Goal: Obtain resource: Obtain resource

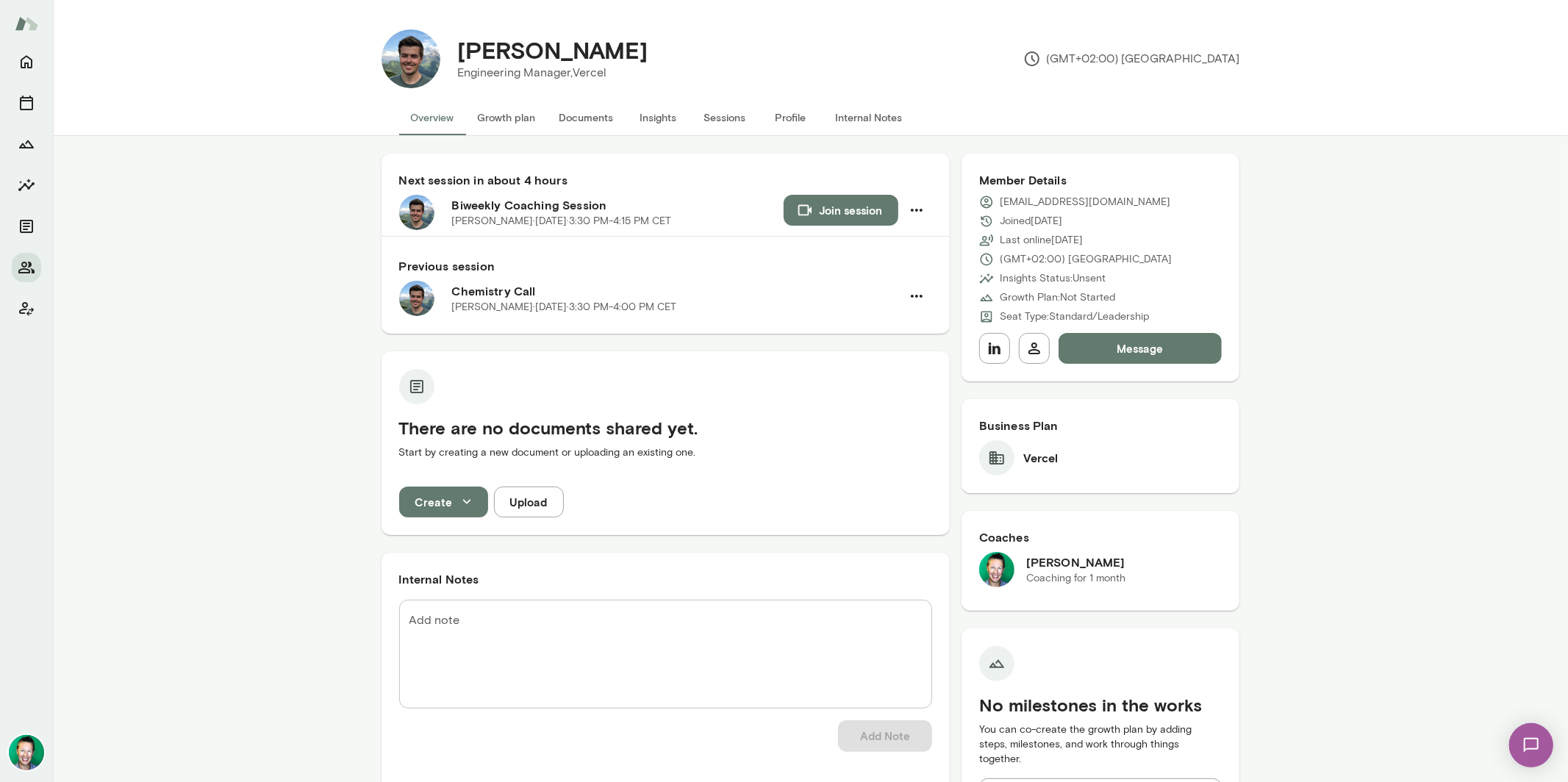
click at [427, 116] on button "Overview" at bounding box center [432, 117] width 67 height 35
click at [26, 53] on icon "Home" at bounding box center [26, 61] width 18 height 18
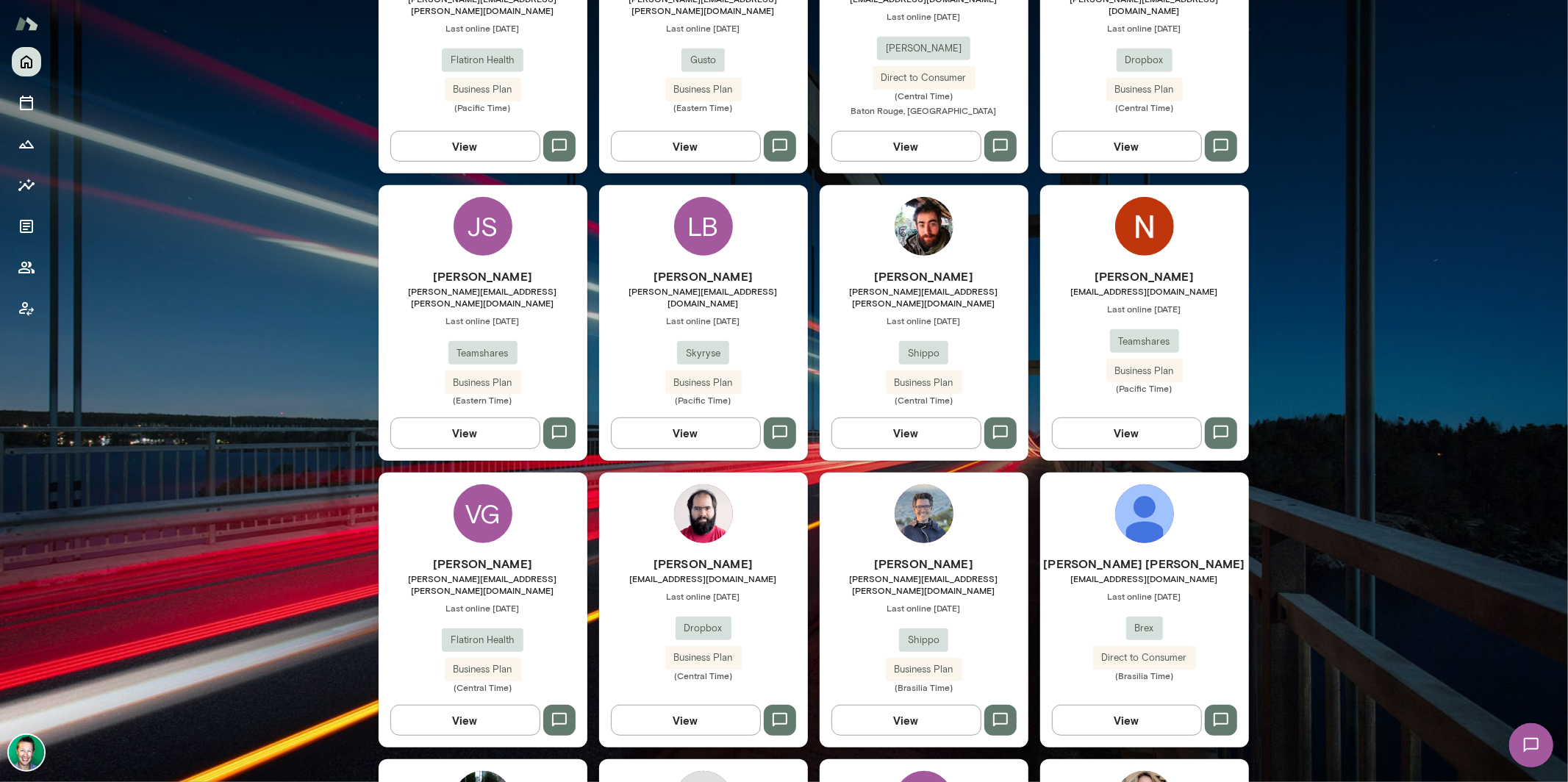
scroll to position [1340, 0]
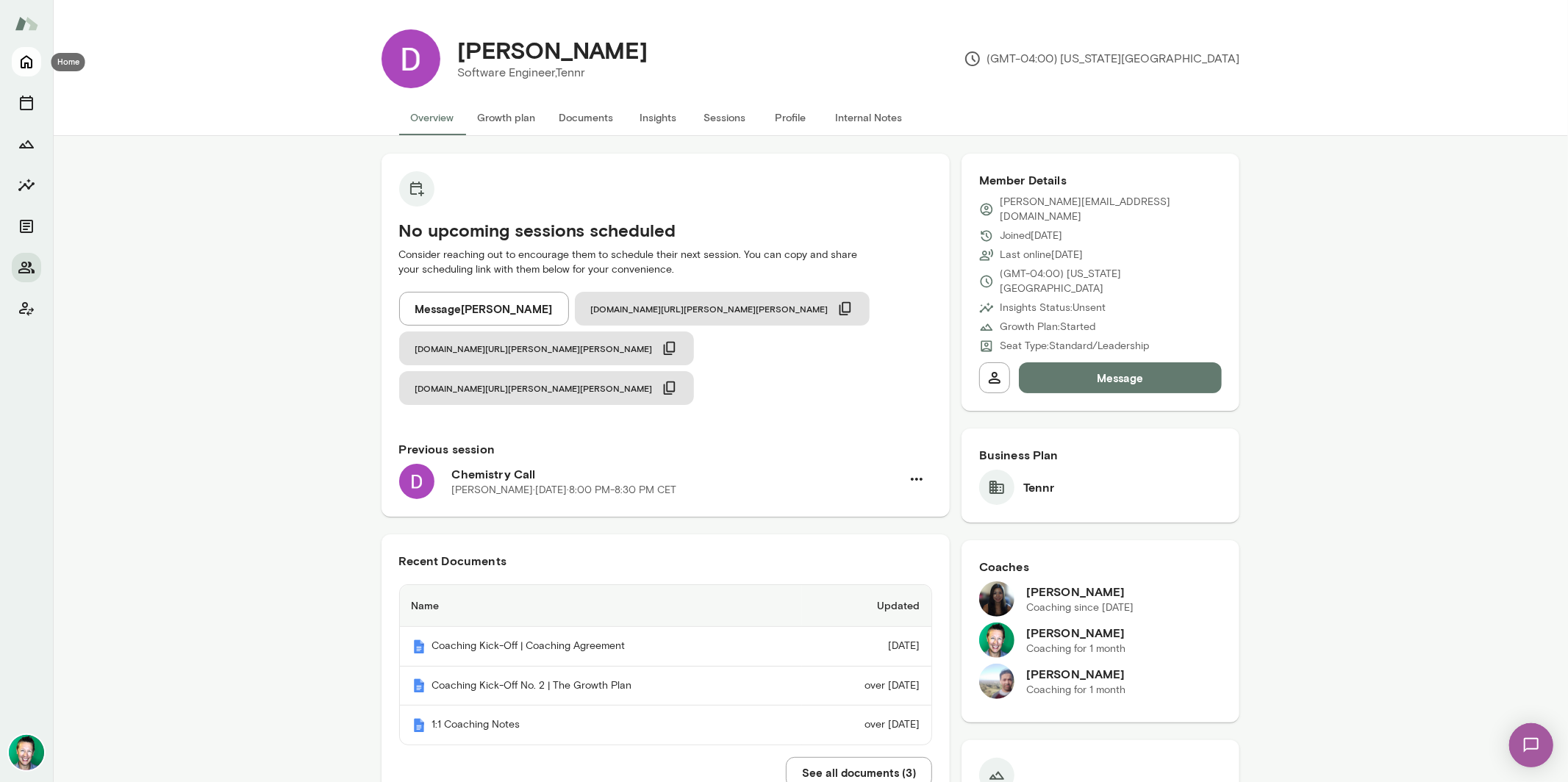
click at [23, 64] on icon "Home" at bounding box center [26, 61] width 18 height 18
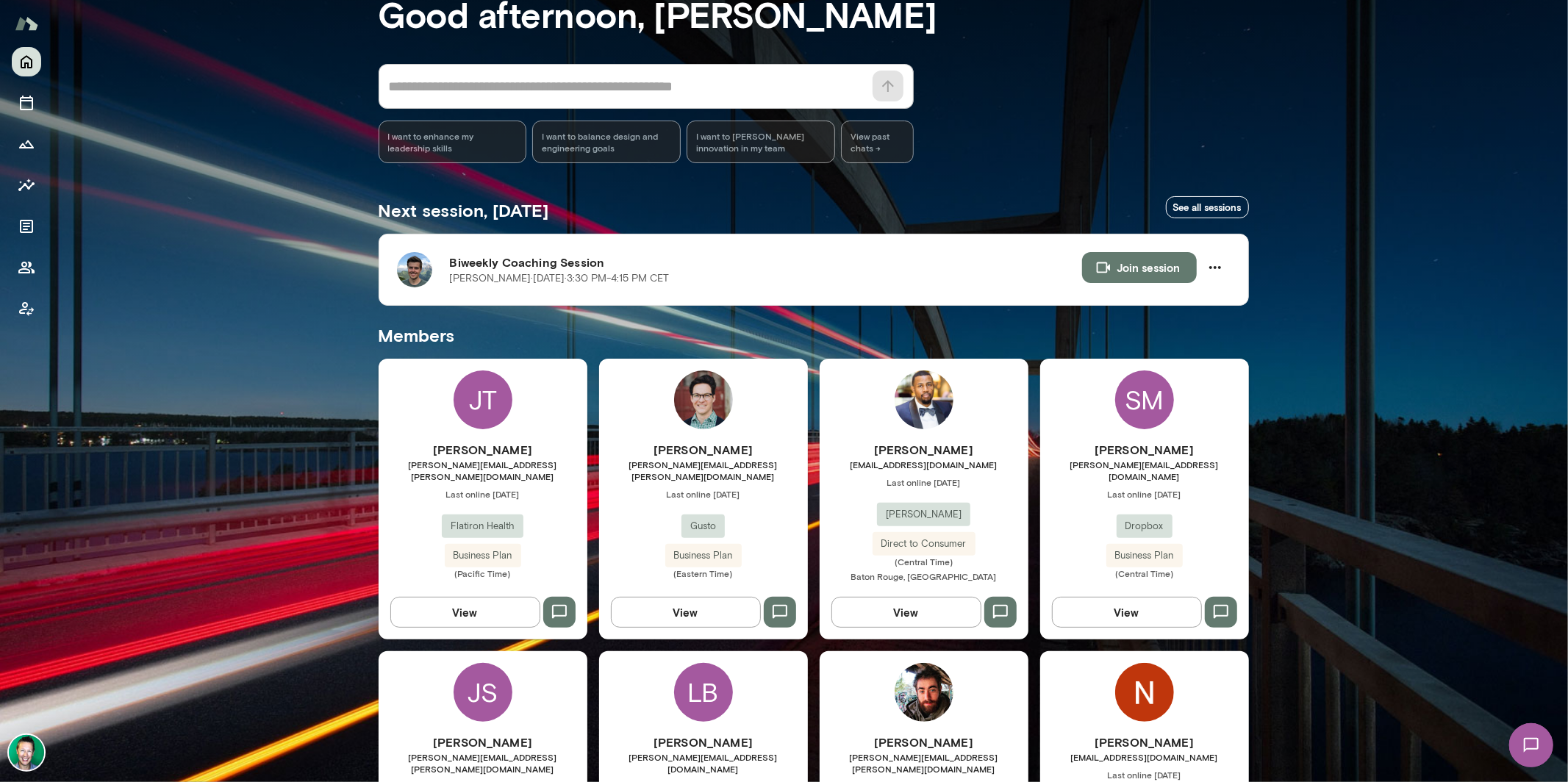
scroll to position [97, 0]
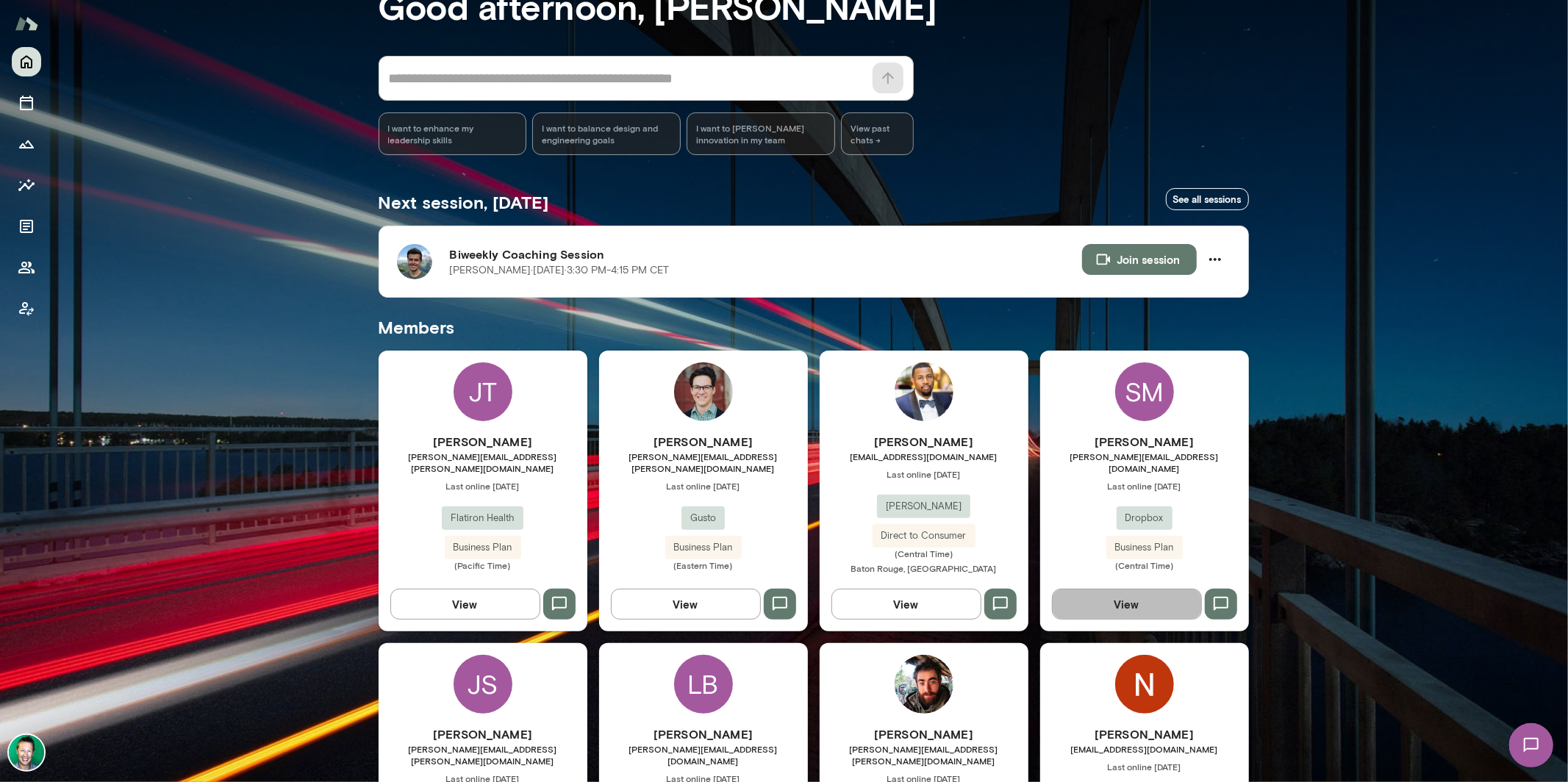
drag, startPoint x: 1138, startPoint y: 599, endPoint x: 1124, endPoint y: 600, distance: 14.0
click at [1132, 600] on button "View" at bounding box center [1127, 604] width 150 height 31
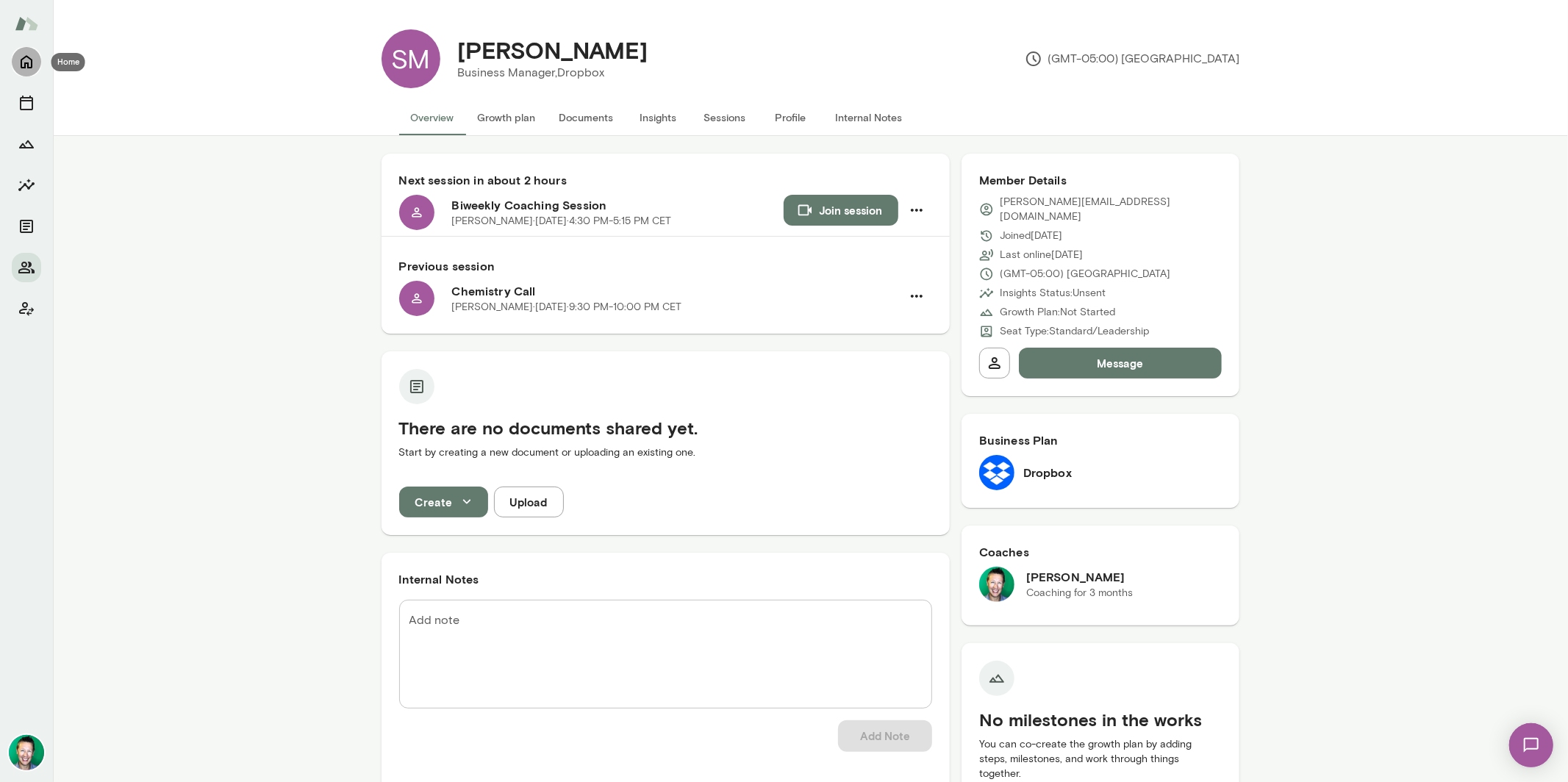
click at [22, 61] on icon "Home" at bounding box center [26, 62] width 11 height 13
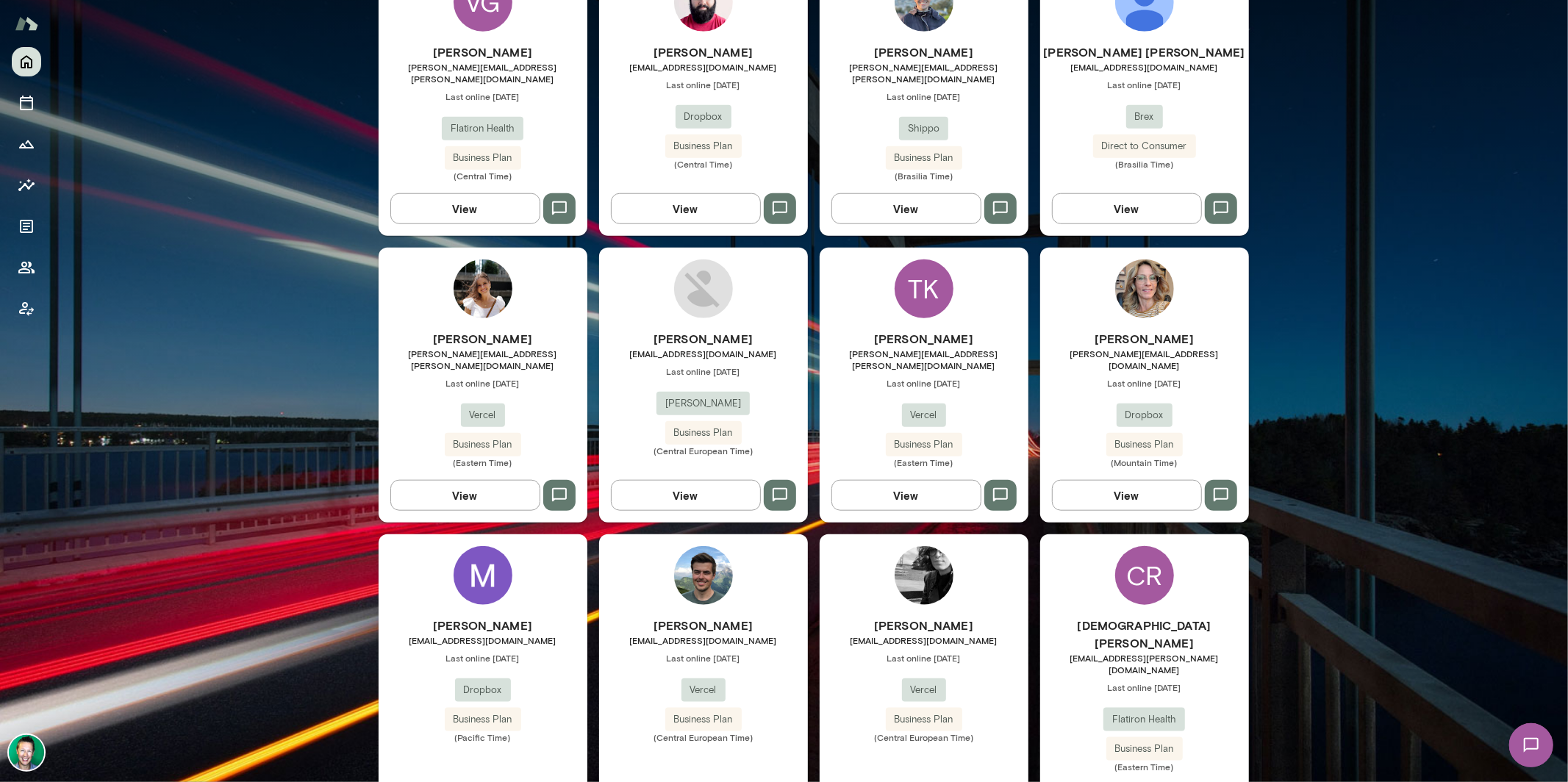
scroll to position [1340, 0]
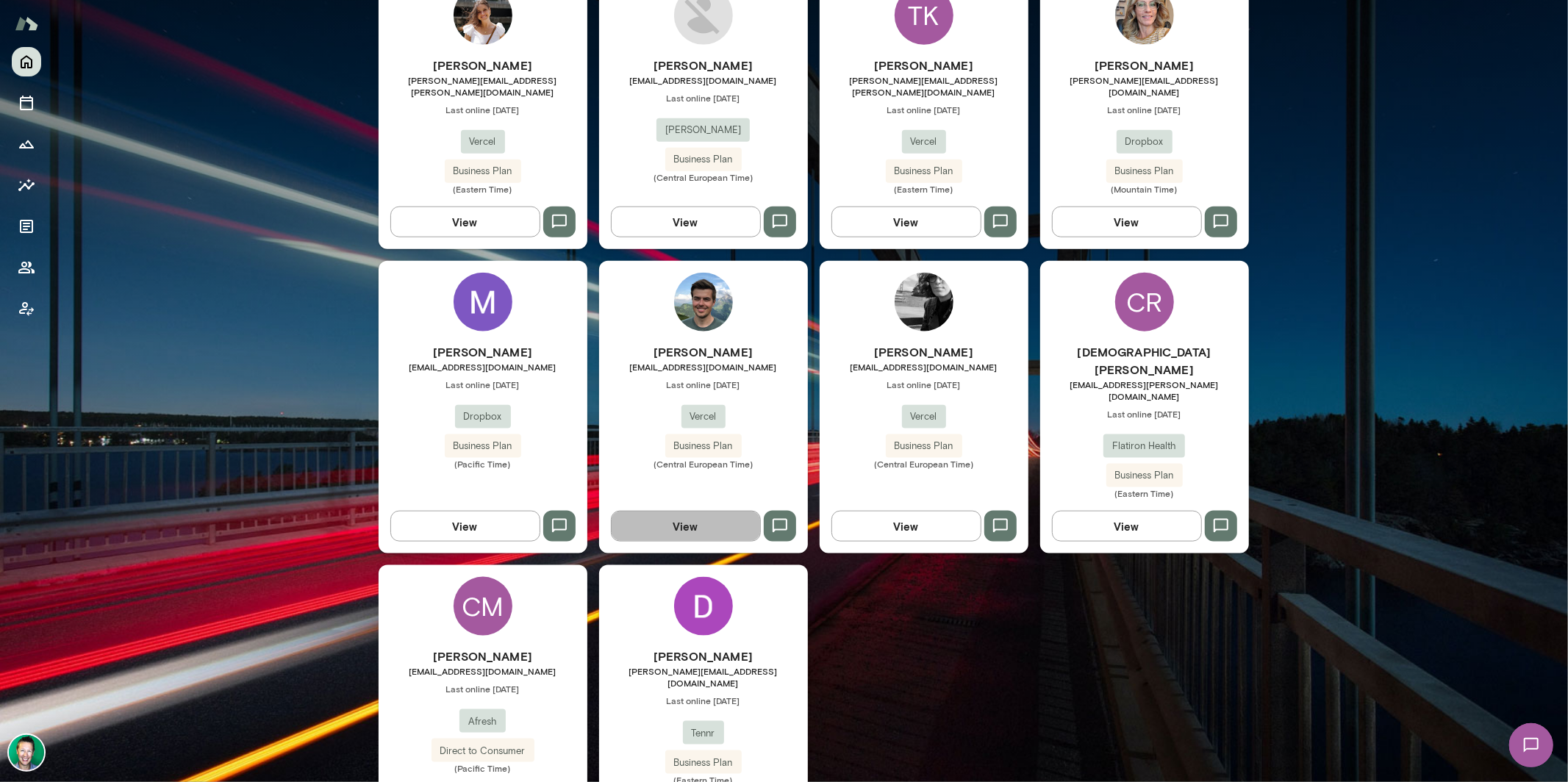
click at [688, 511] on button "View" at bounding box center [686, 526] width 150 height 31
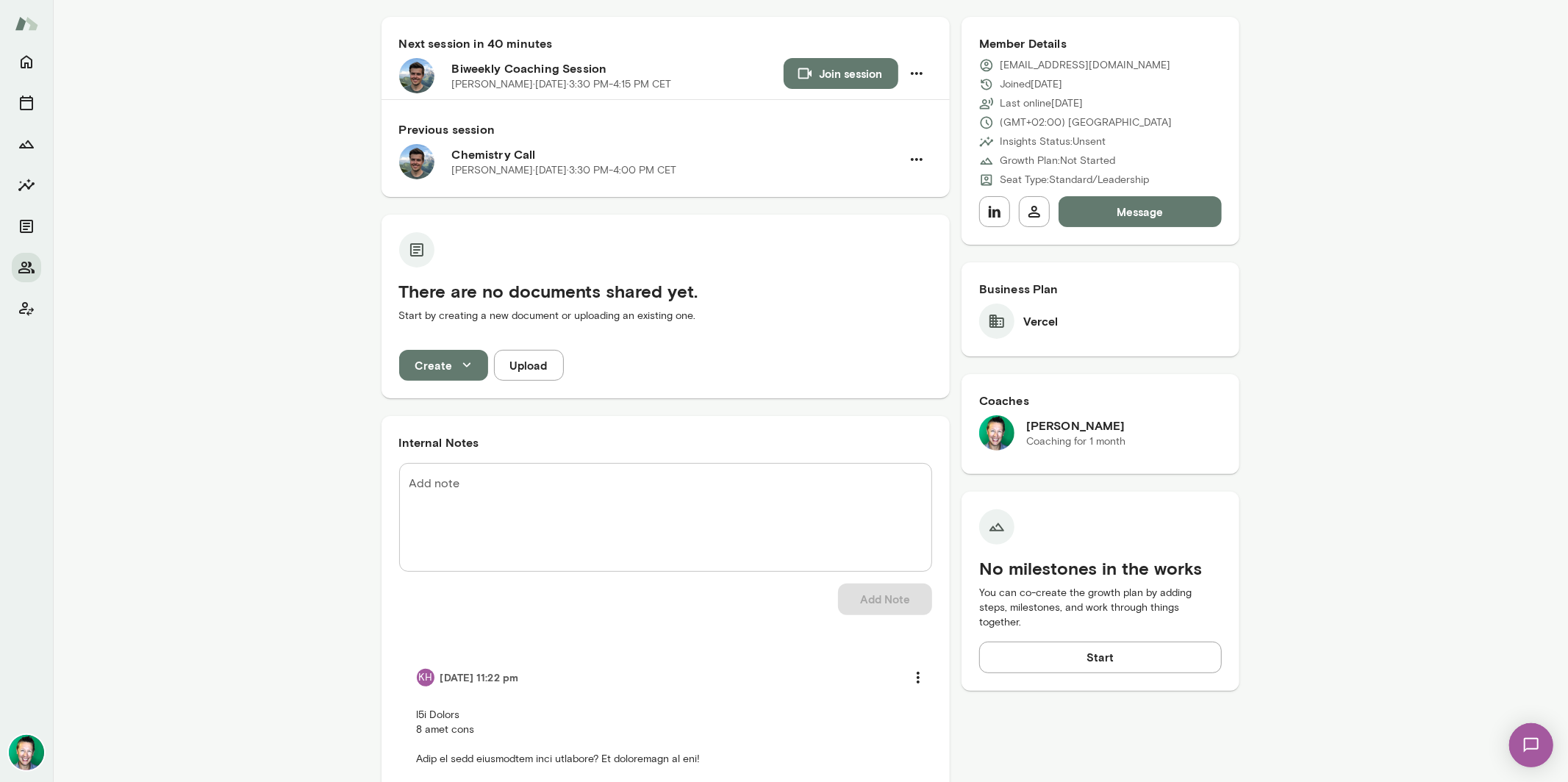
scroll to position [540, 0]
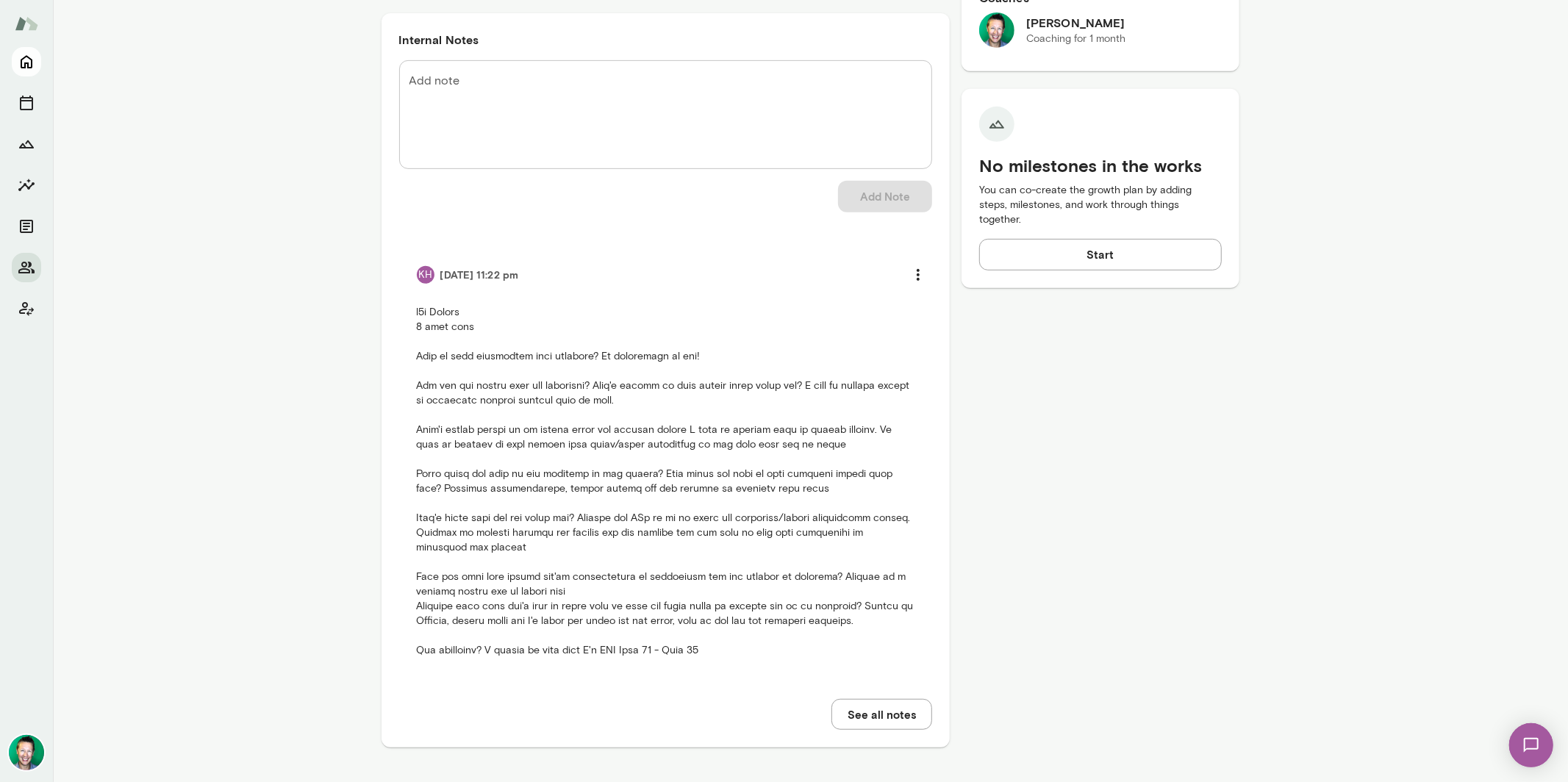
click at [25, 55] on icon "Home" at bounding box center [26, 61] width 18 height 18
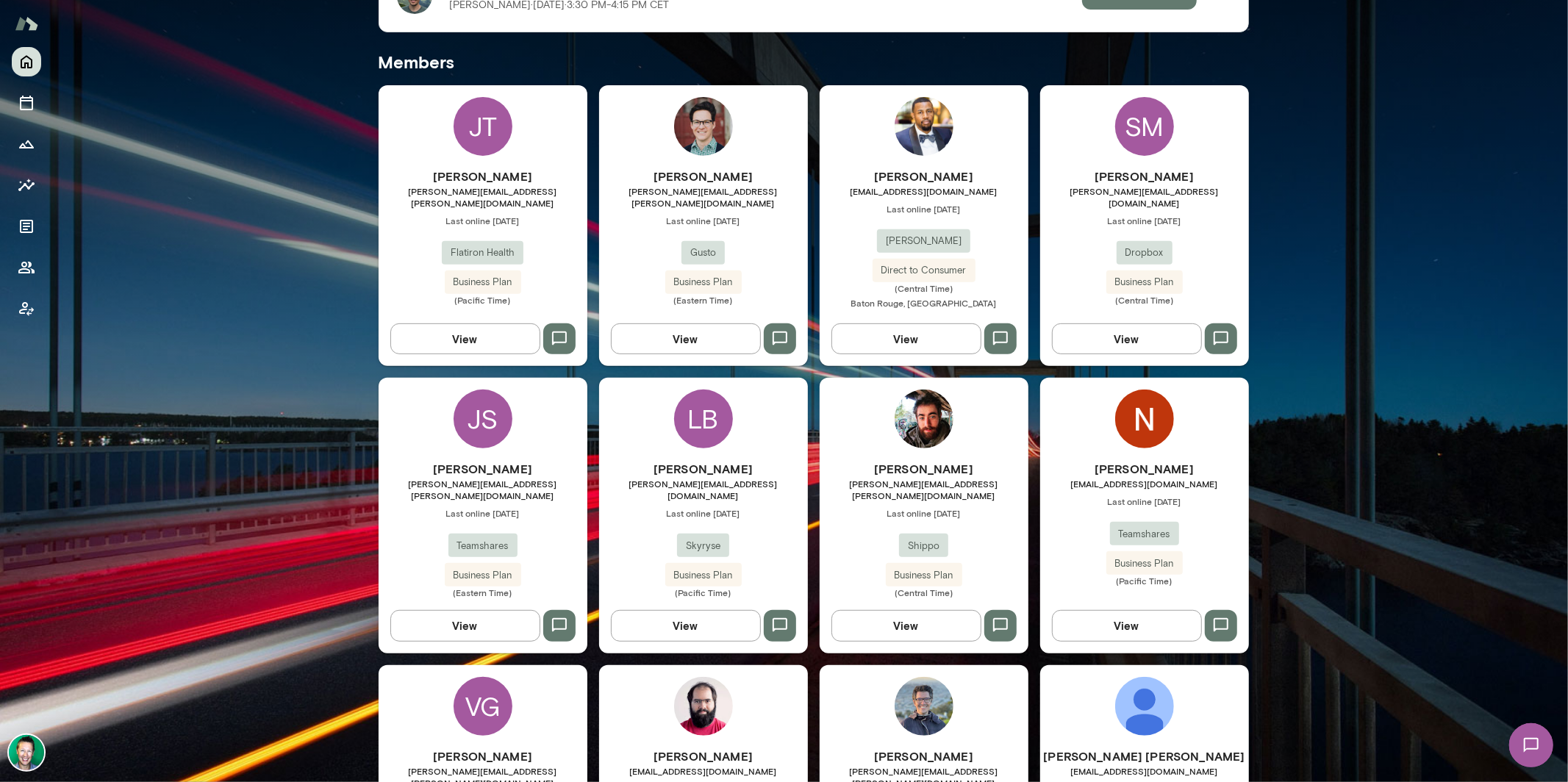
scroll to position [299, 0]
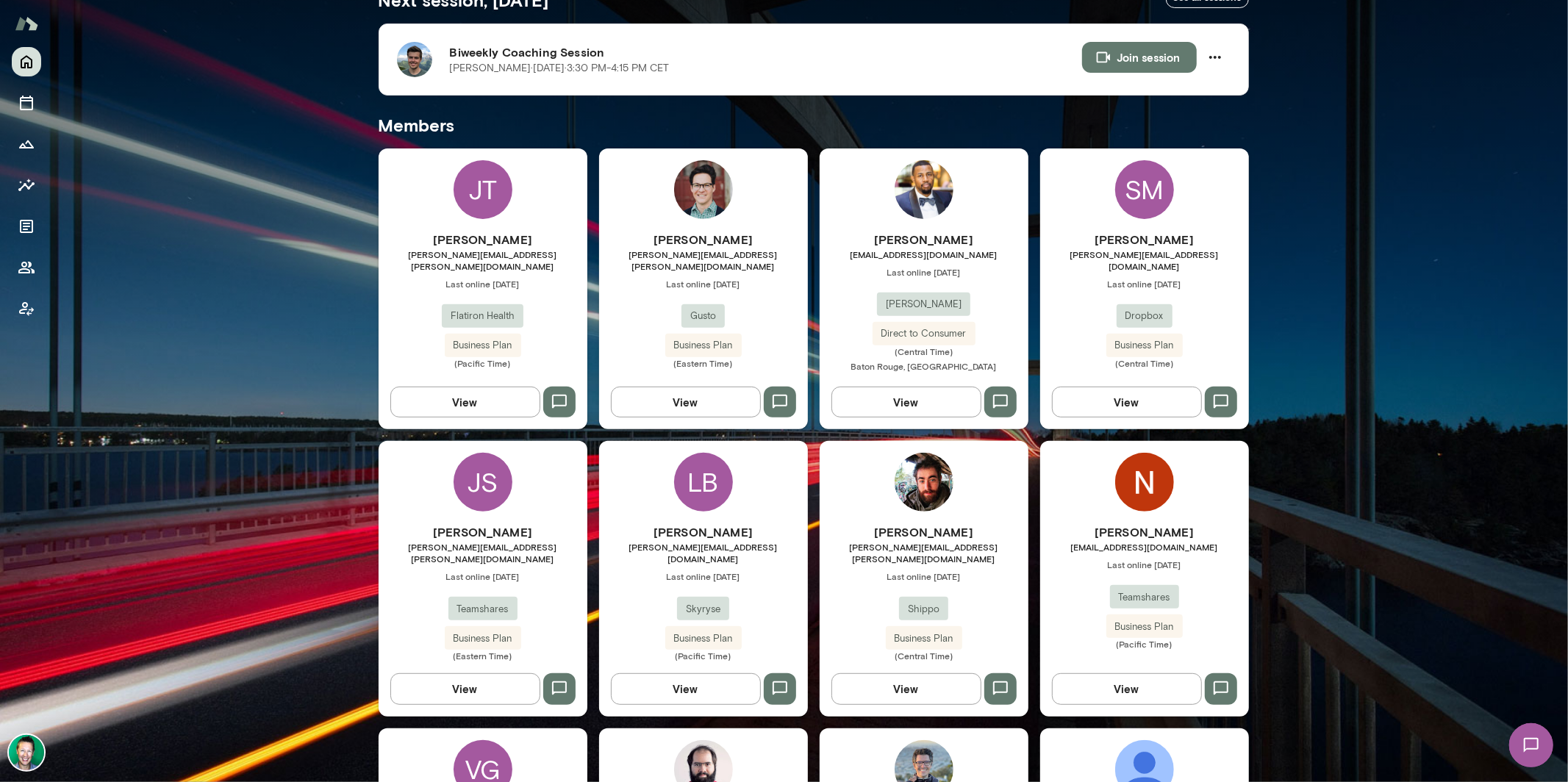
click at [499, 517] on div "JS Joe Simoes joseph.simoes@gmail.com Last online July 30 Teamshares Business P…" at bounding box center [482, 579] width 209 height 275
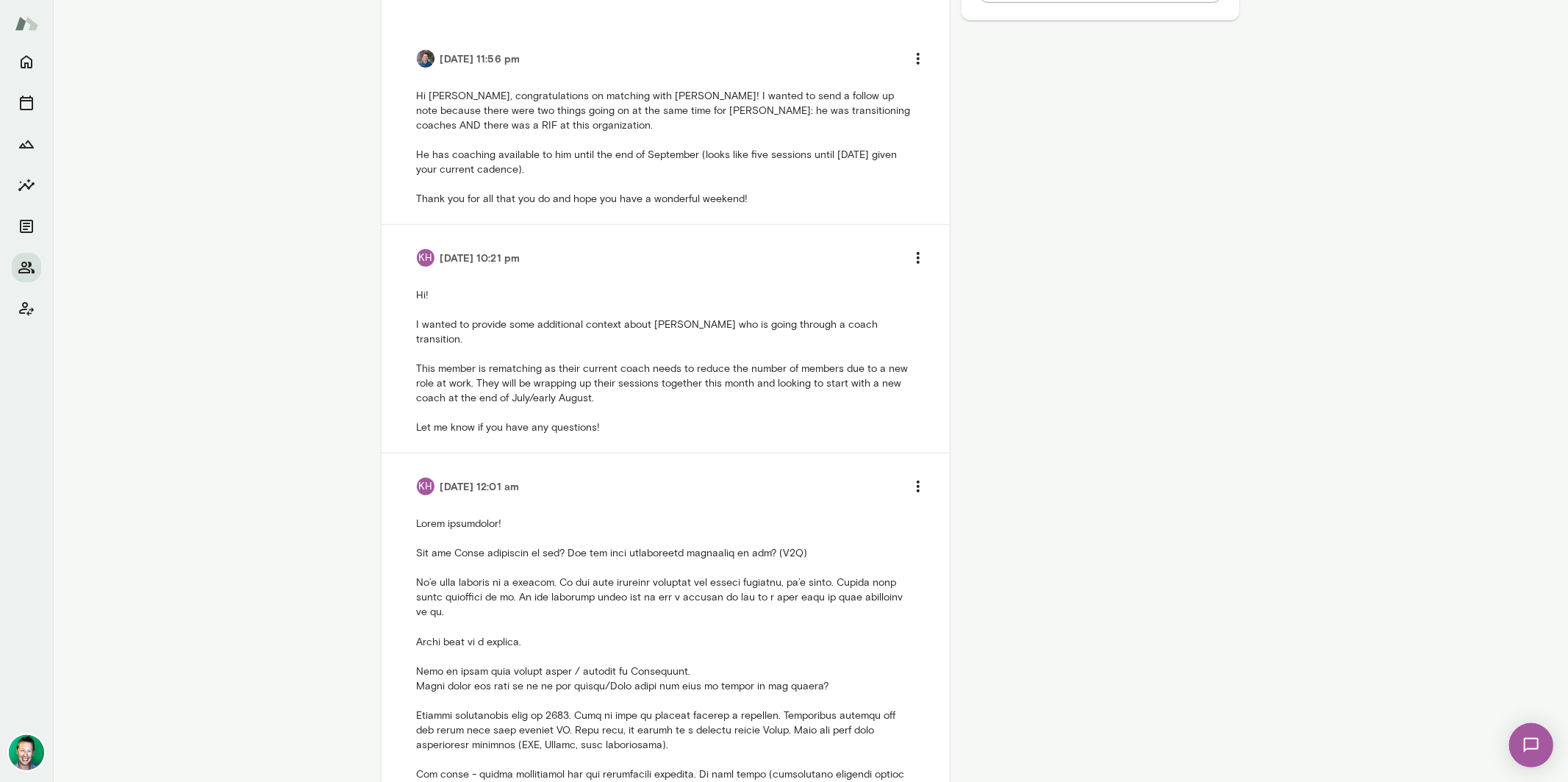
scroll to position [856, 0]
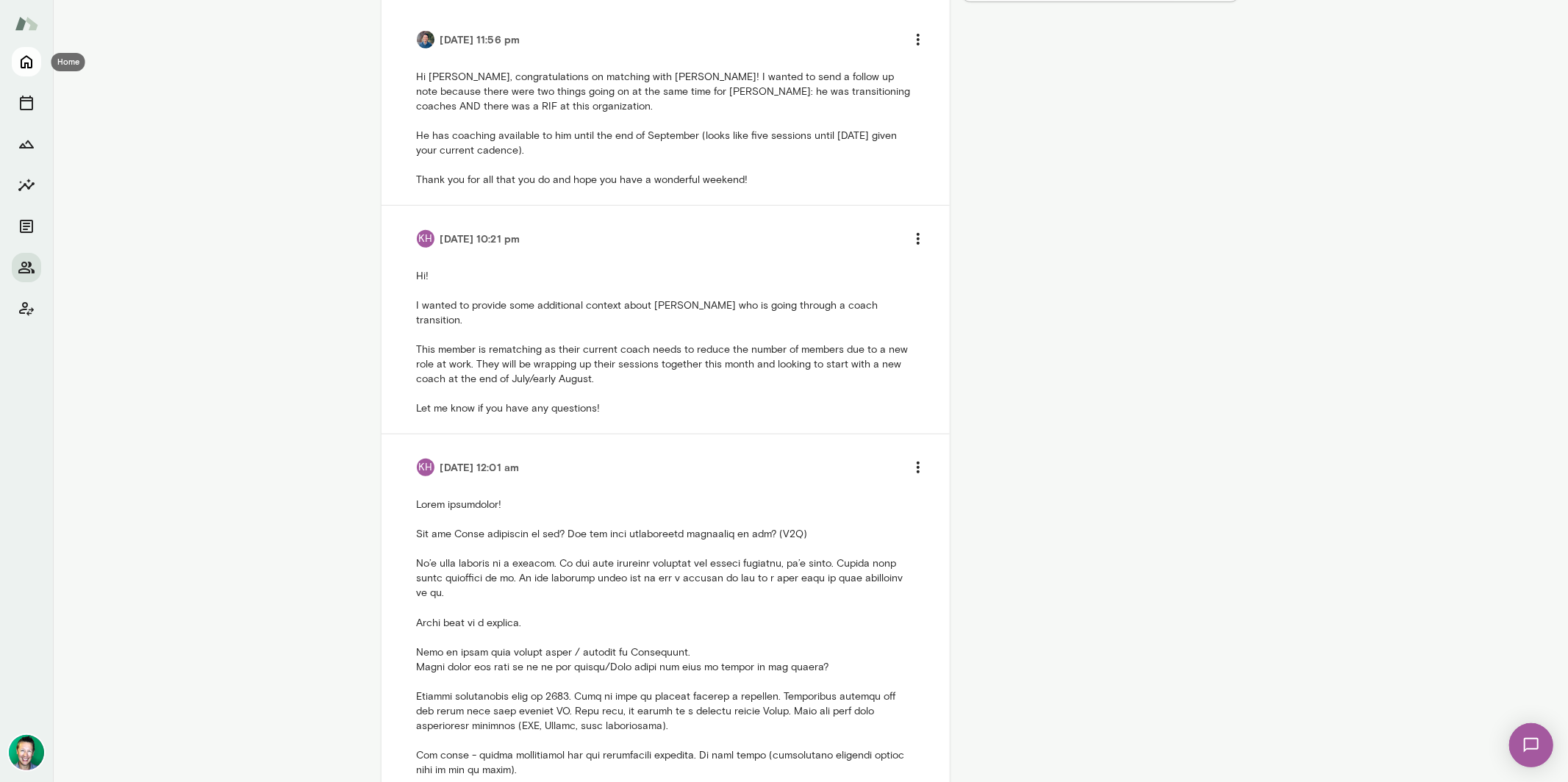
click at [26, 60] on icon "Home" at bounding box center [26, 61] width 18 height 18
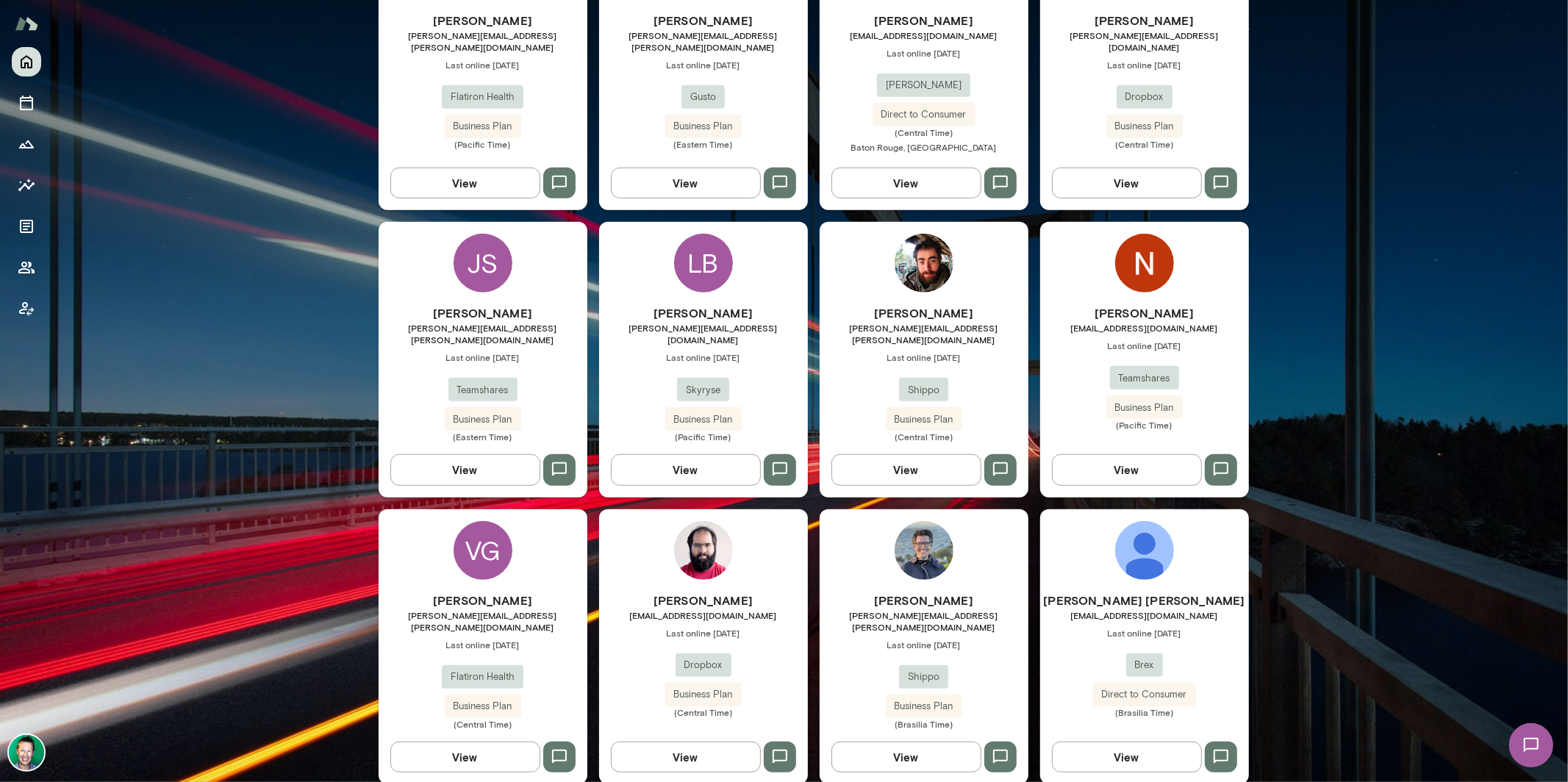
scroll to position [438, 0]
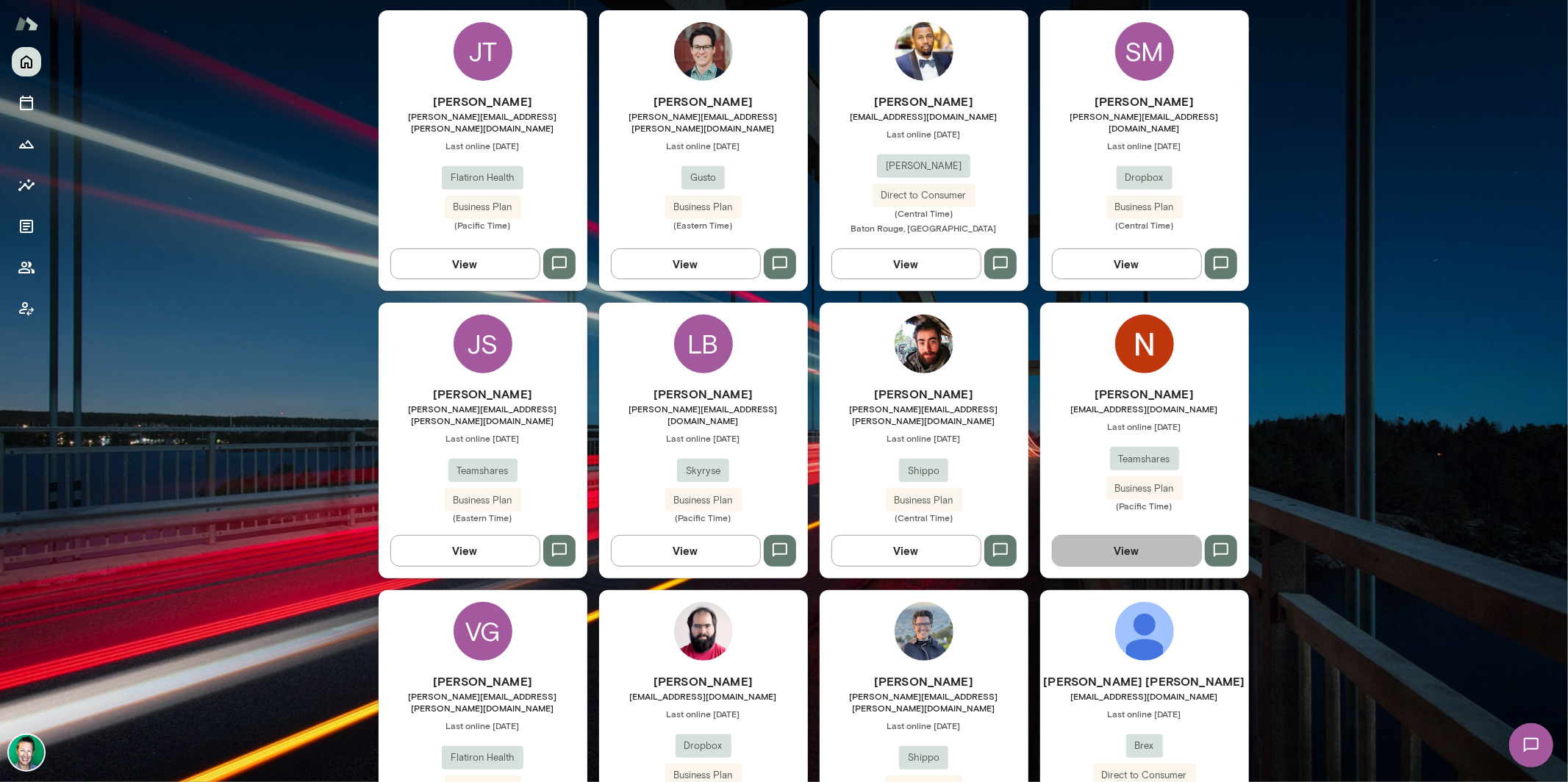
click at [1106, 543] on button "View" at bounding box center [1127, 550] width 150 height 31
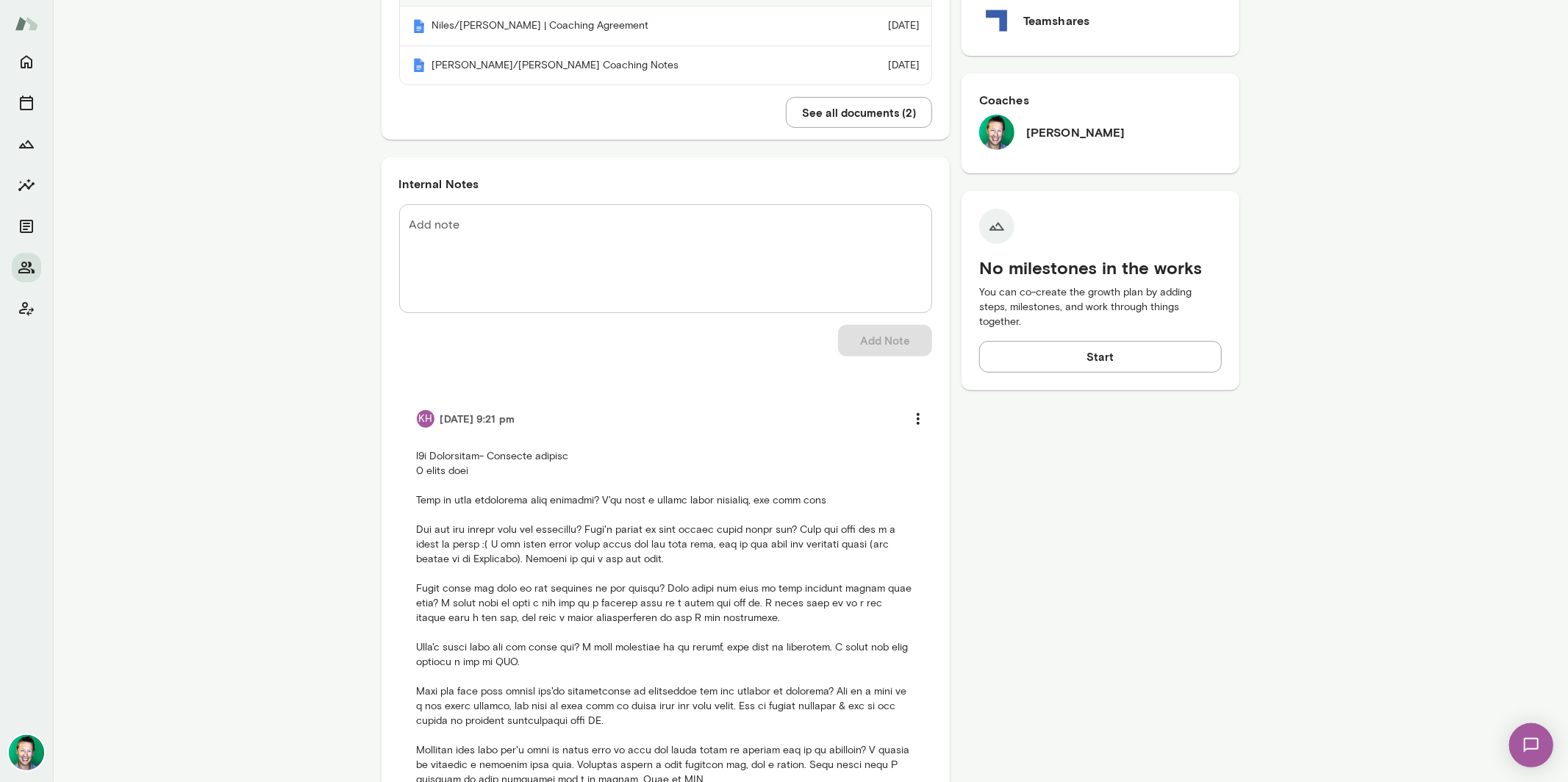
scroll to position [442, 0]
click at [29, 63] on icon "Home" at bounding box center [26, 61] width 18 height 18
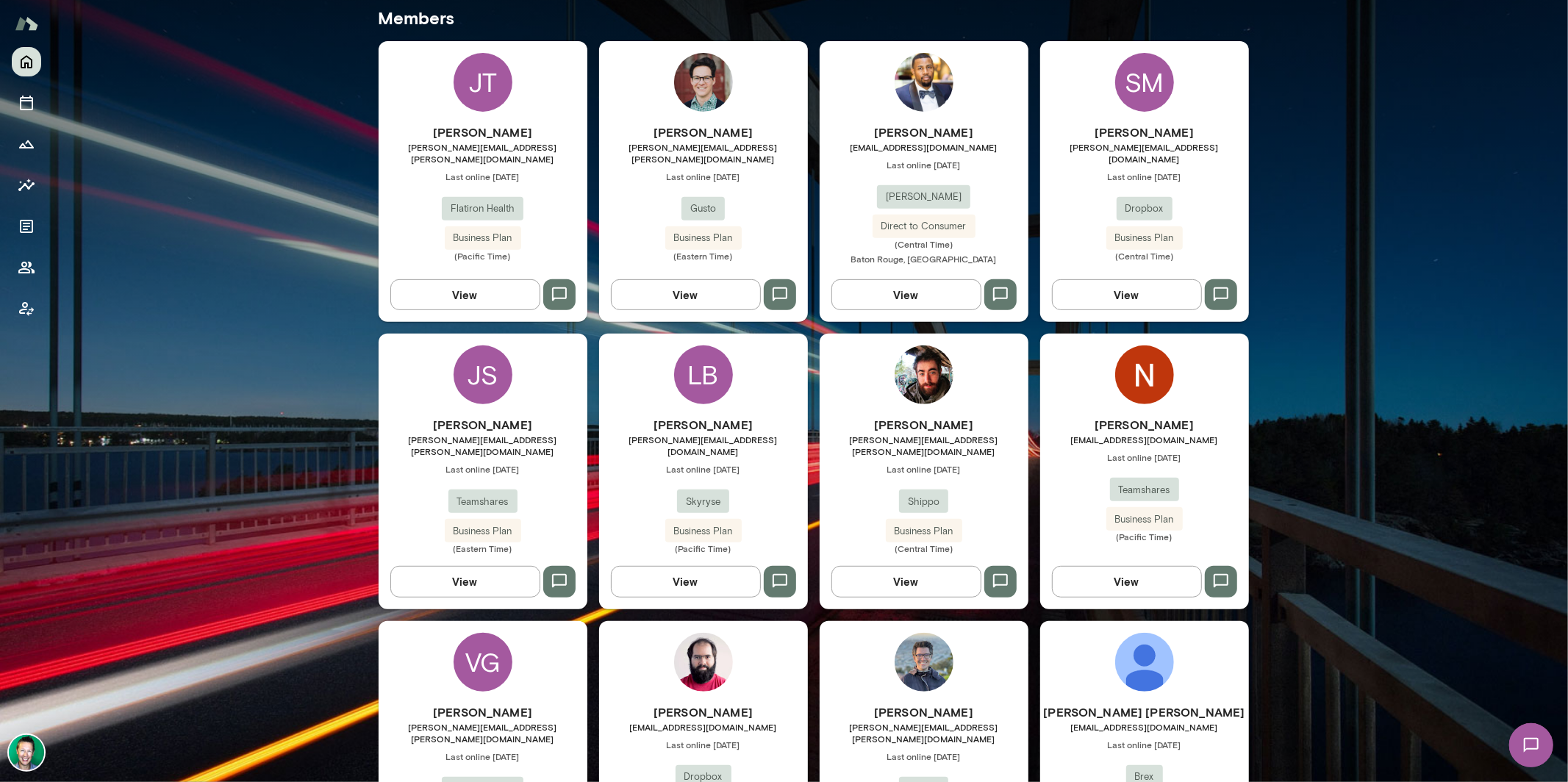
scroll to position [376, 0]
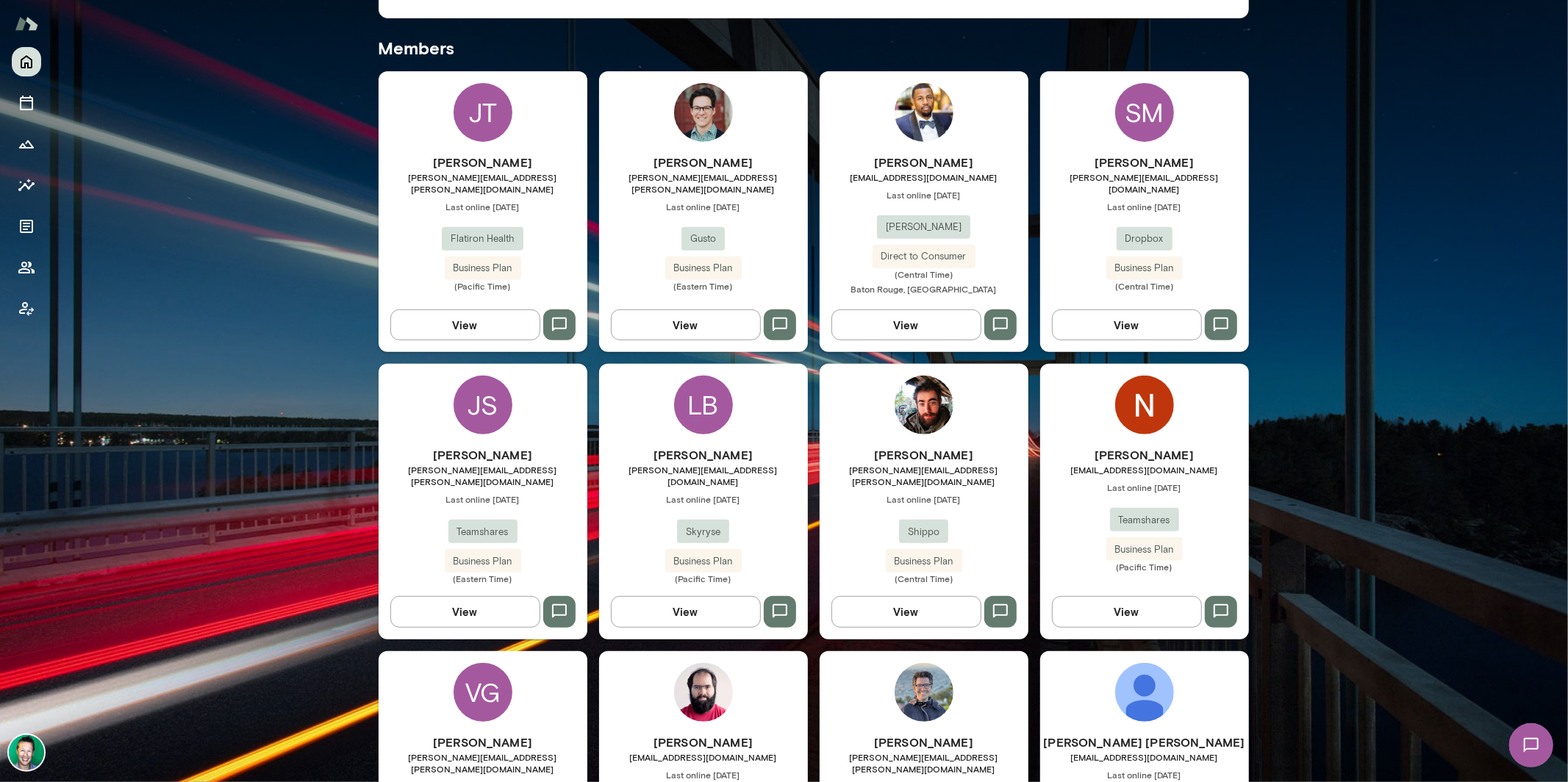
click at [884, 597] on button "View" at bounding box center [906, 612] width 150 height 31
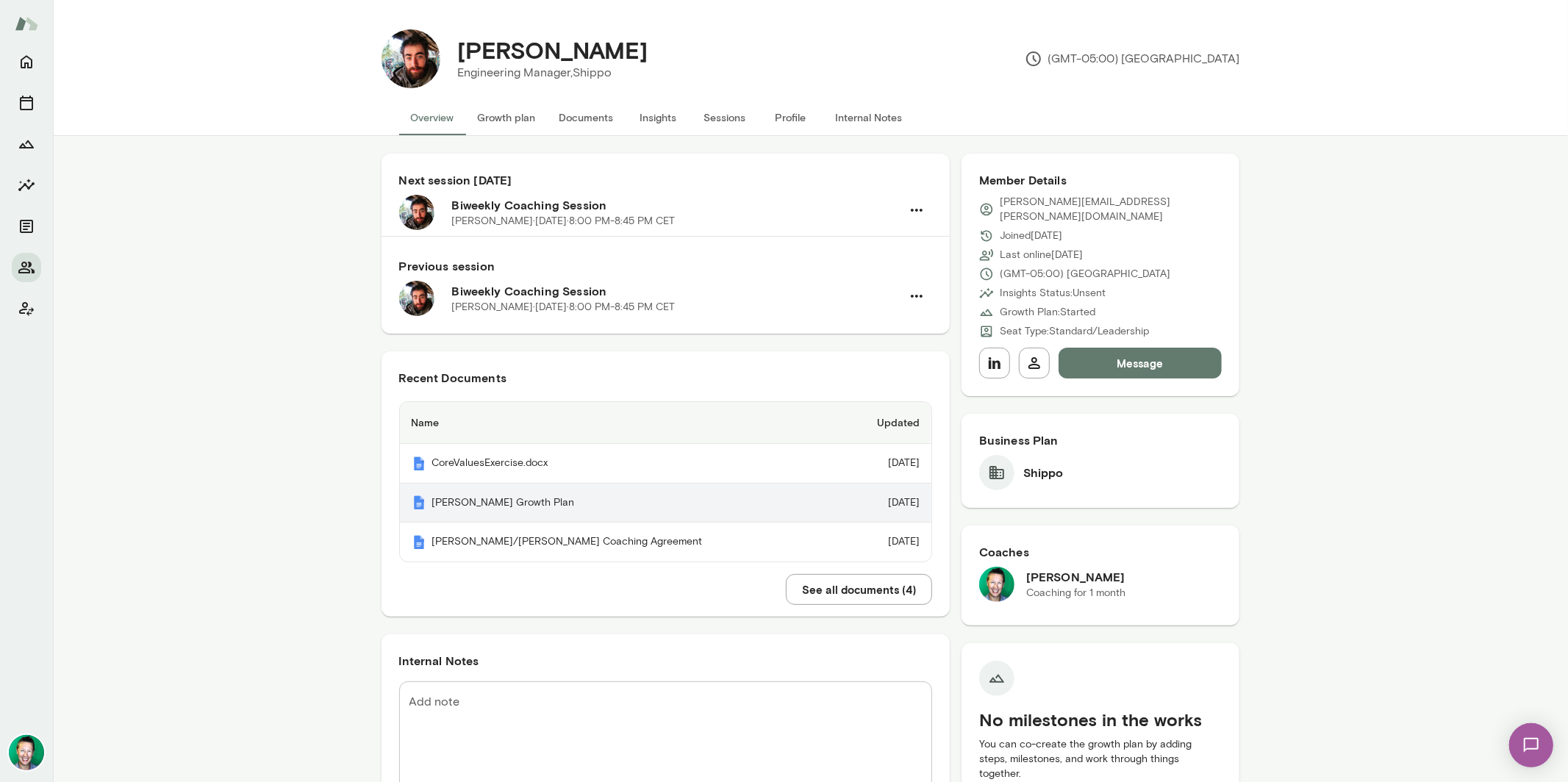
click at [533, 490] on th "Michael Growth Plan" at bounding box center [619, 504] width 440 height 40
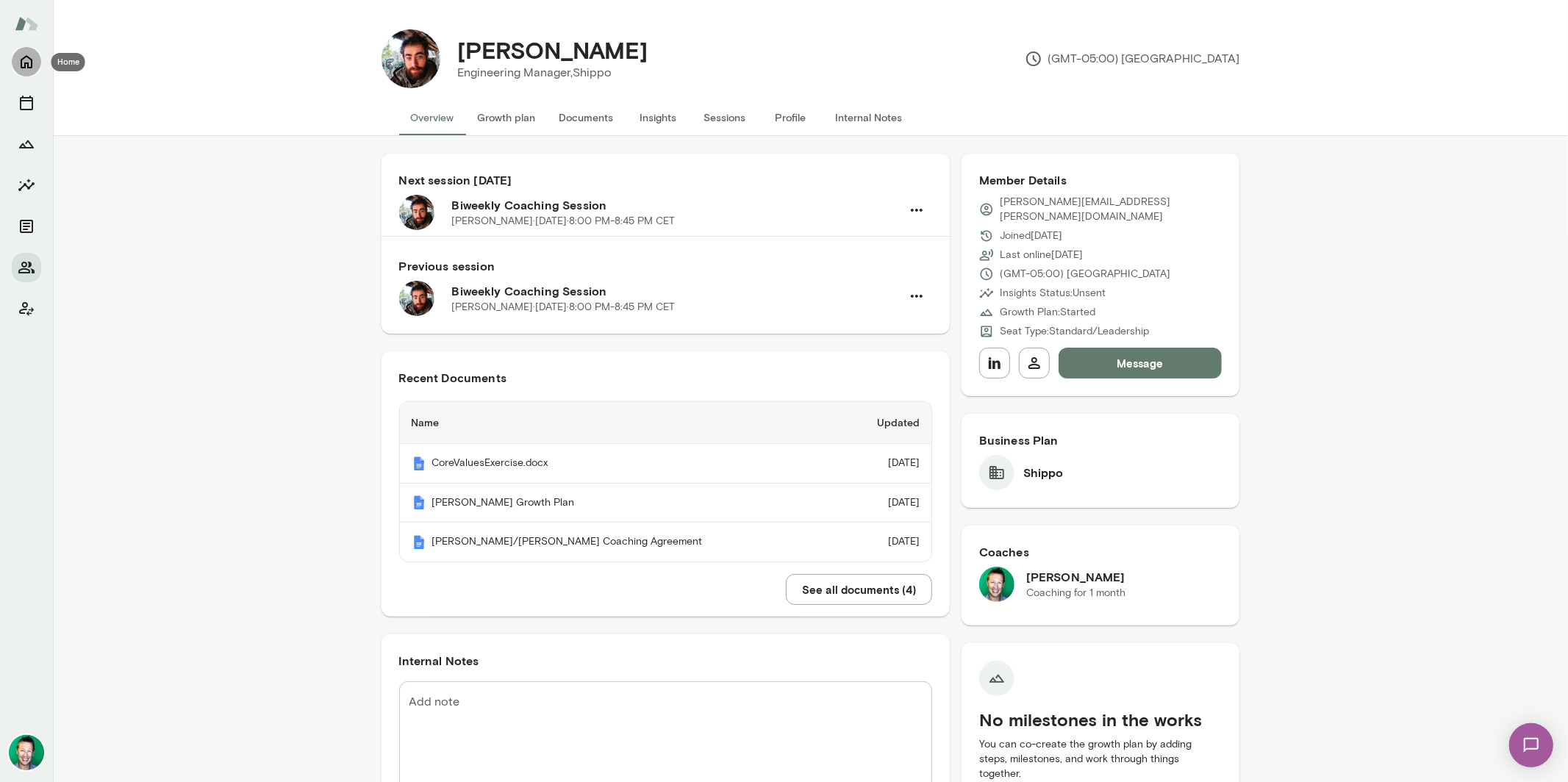
click at [27, 61] on icon "Home" at bounding box center [26, 61] width 18 height 18
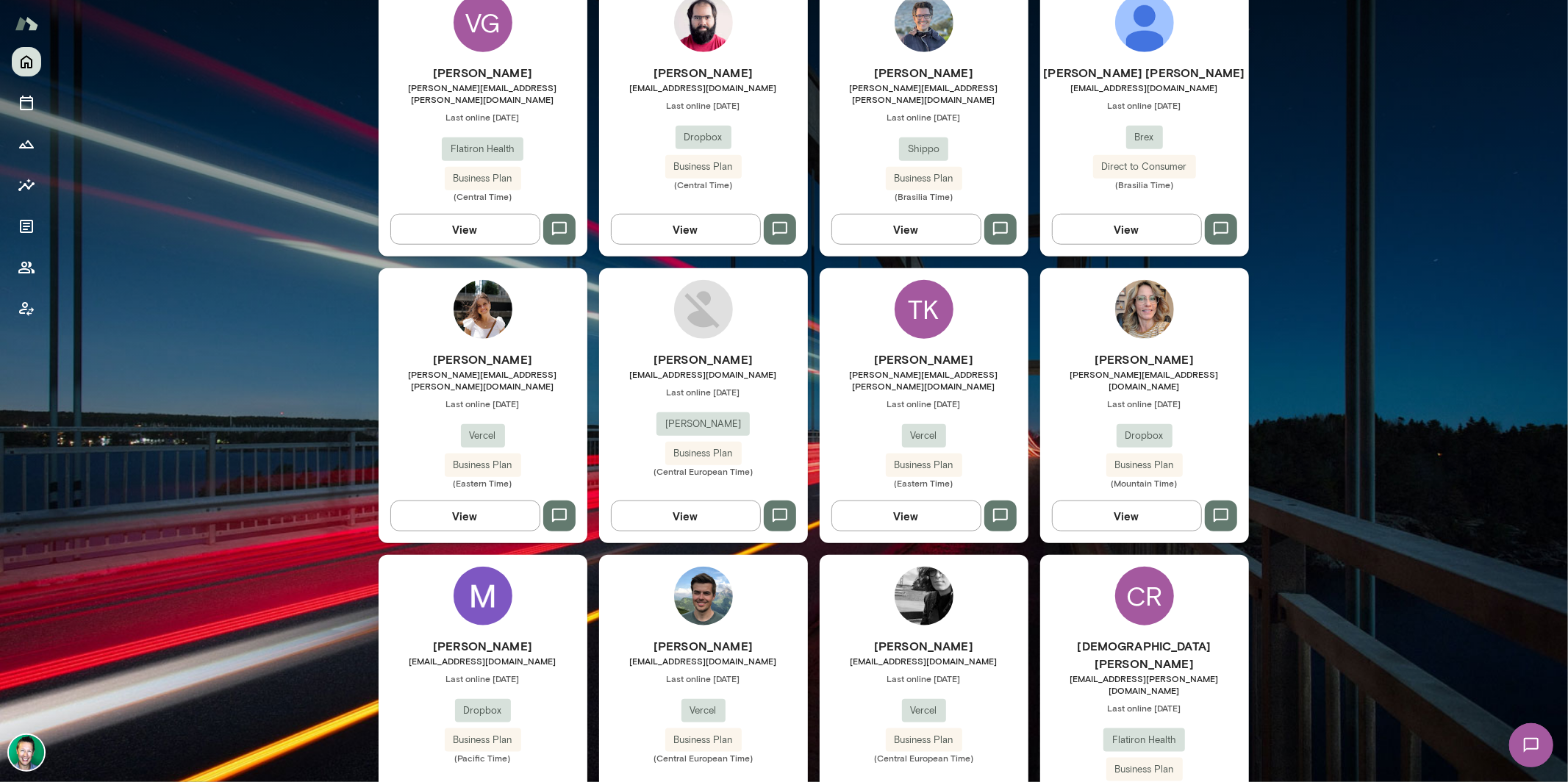
scroll to position [1294, 0]
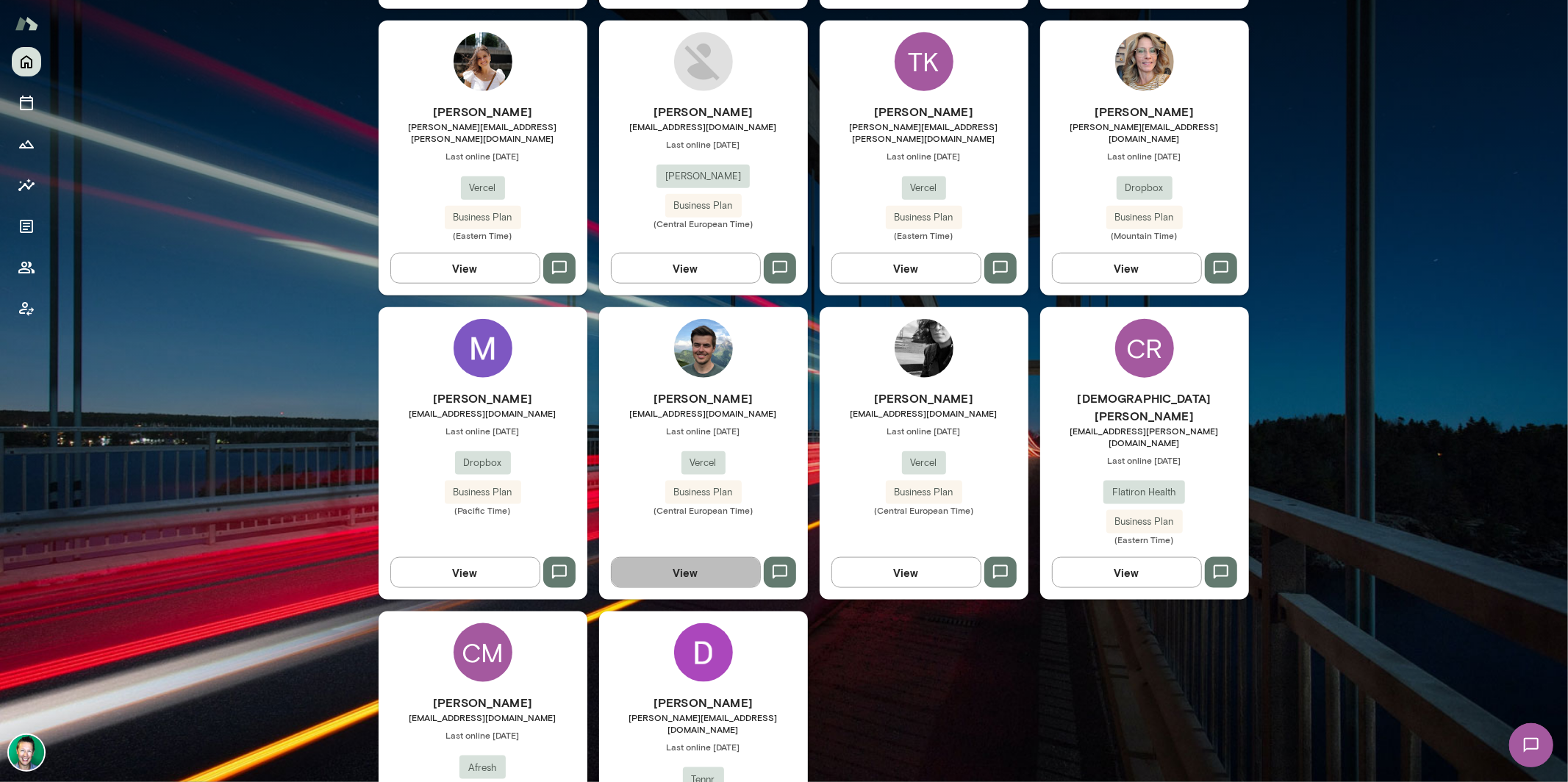
click at [660, 557] on button "View" at bounding box center [686, 572] width 150 height 31
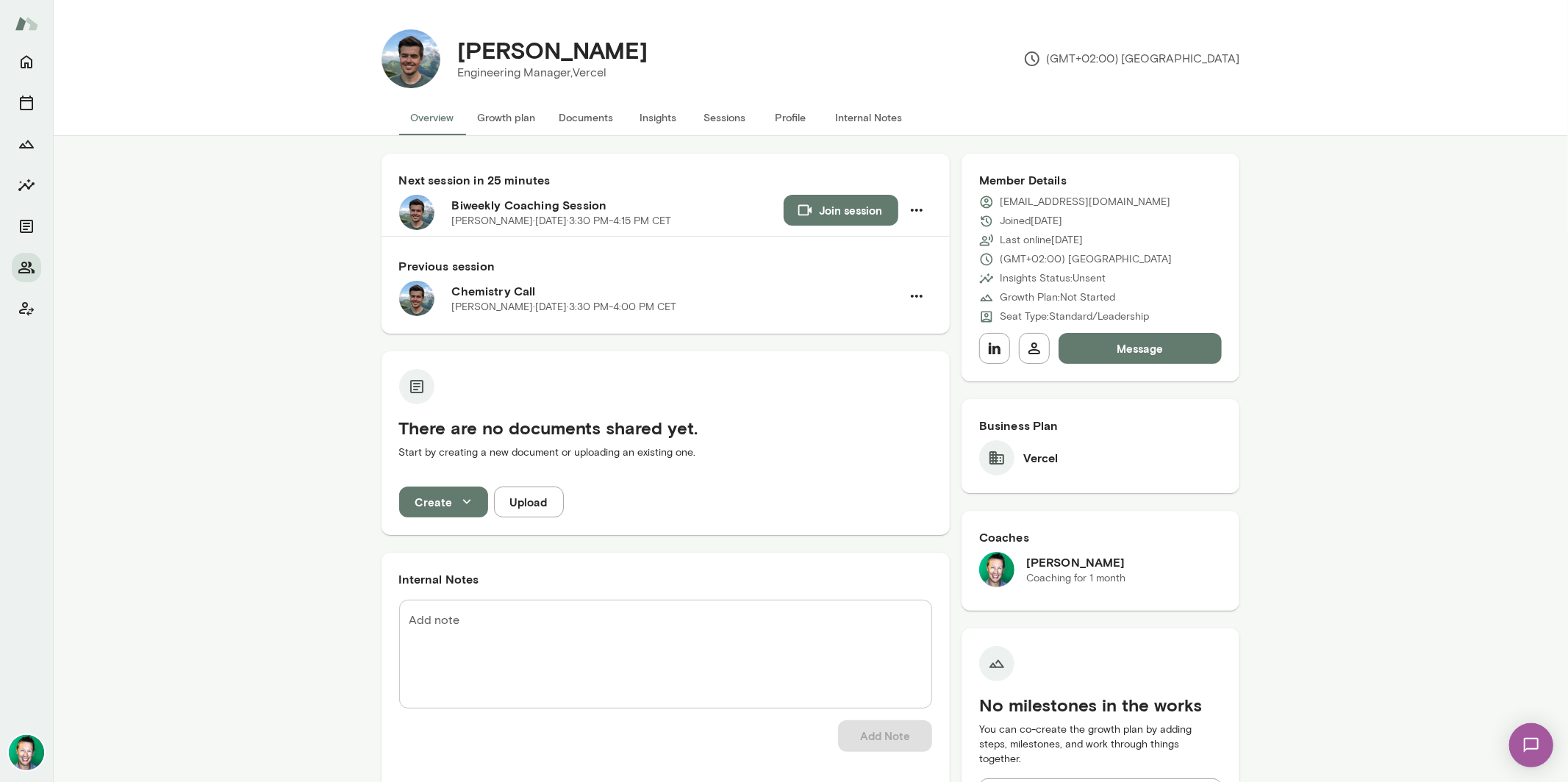
click at [577, 117] on button "Documents" at bounding box center [586, 117] width 78 height 35
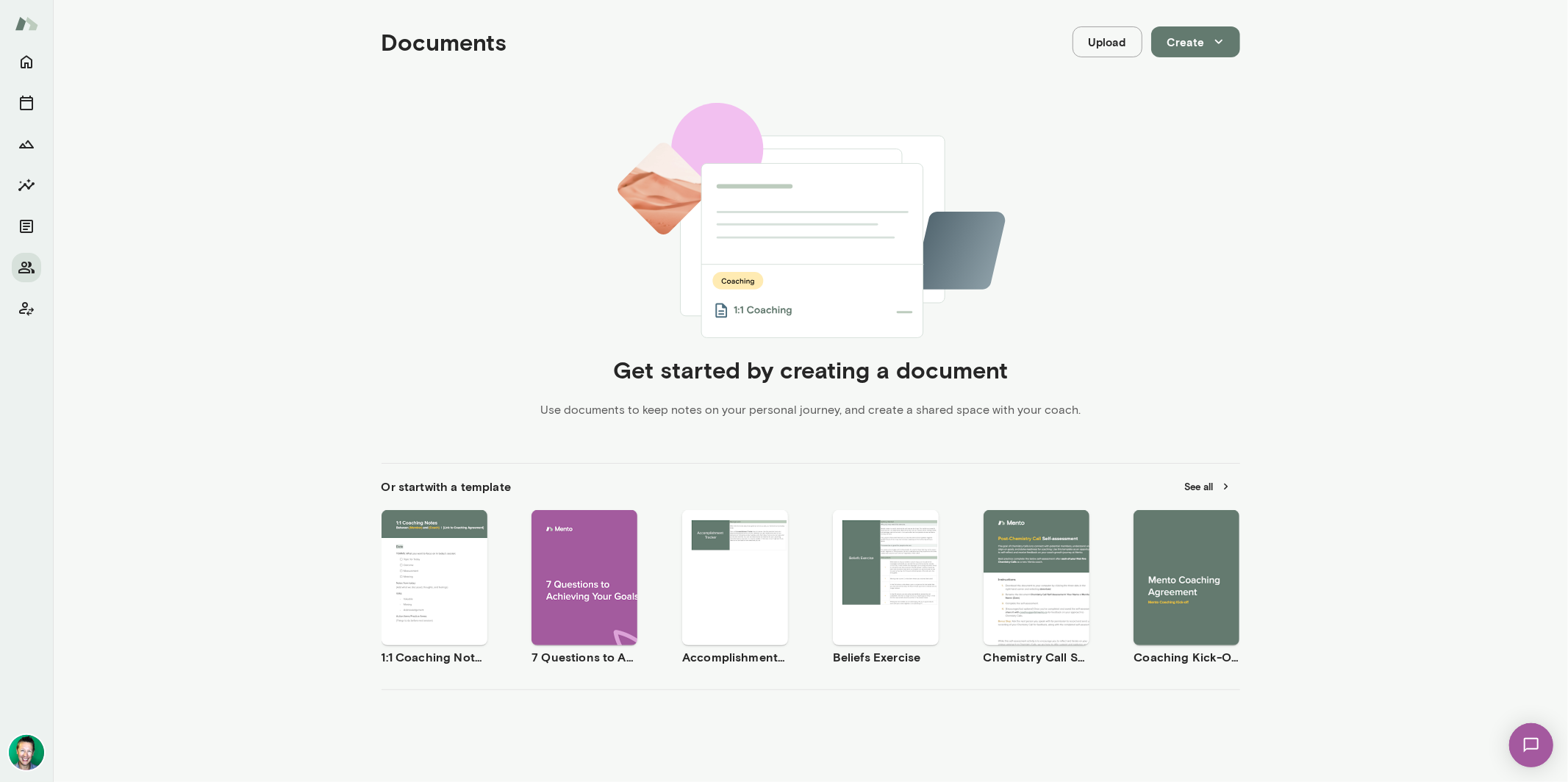
scroll to position [157, 0]
click at [1178, 560] on span "Use template" at bounding box center [1195, 564] width 54 height 11
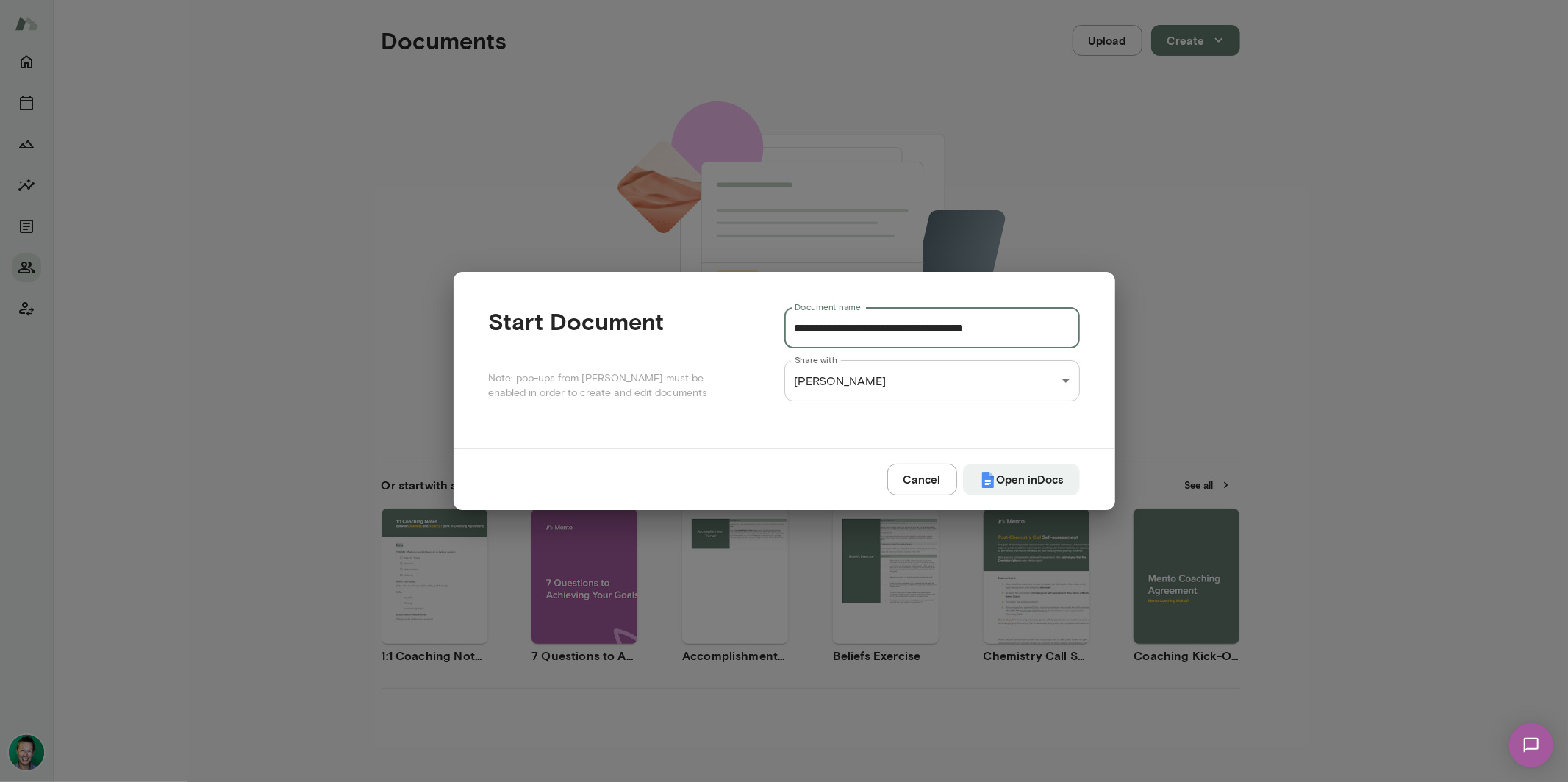
drag, startPoint x: 896, startPoint y: 327, endPoint x: 709, endPoint y: 326, distance: 187.0
click at [699, 329] on div "**********" at bounding box center [784, 360] width 591 height 106
click at [1038, 482] on button "Open in Docs" at bounding box center [1022, 479] width 117 height 31
type input "**********"
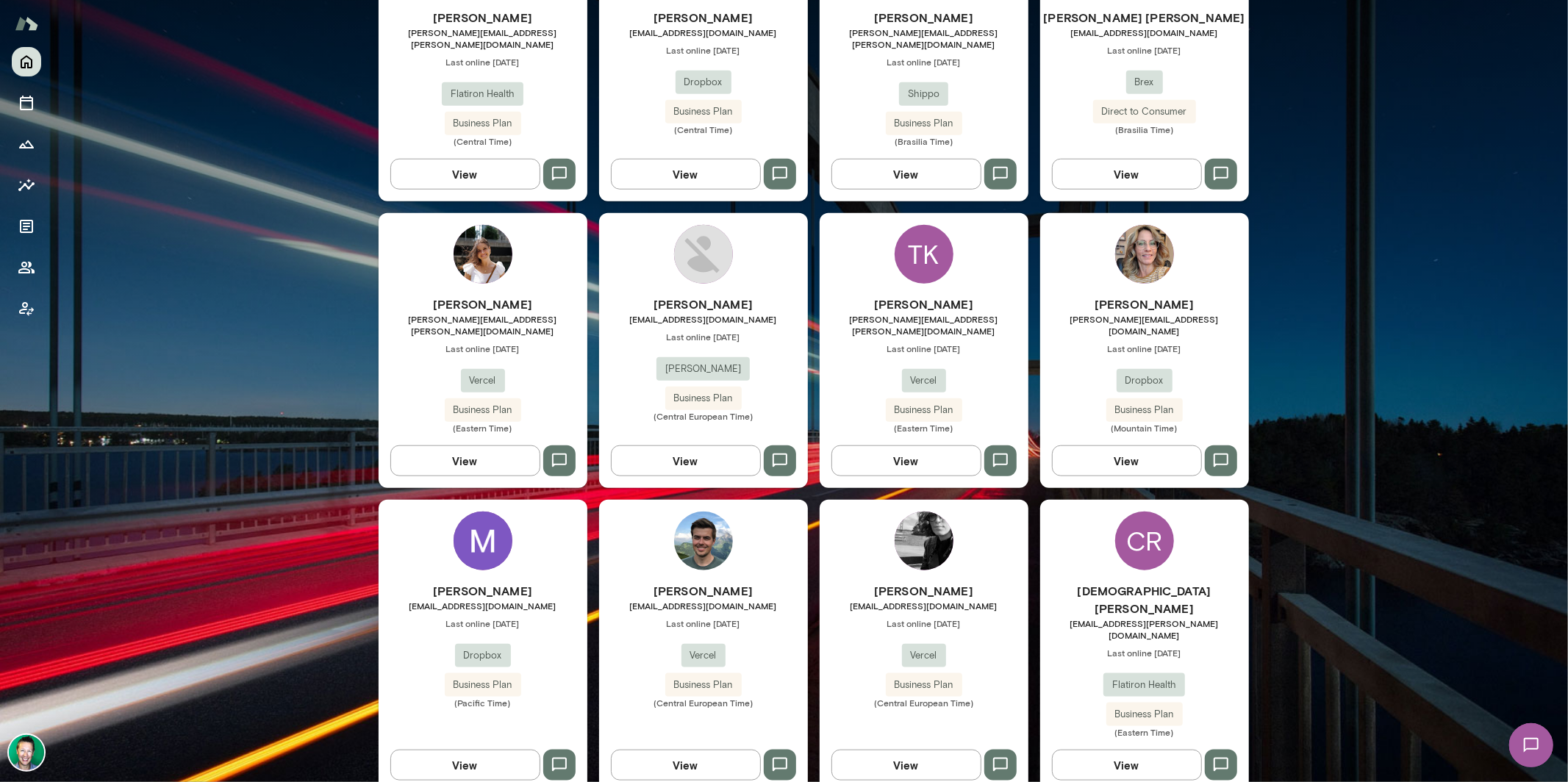
scroll to position [1103, 0]
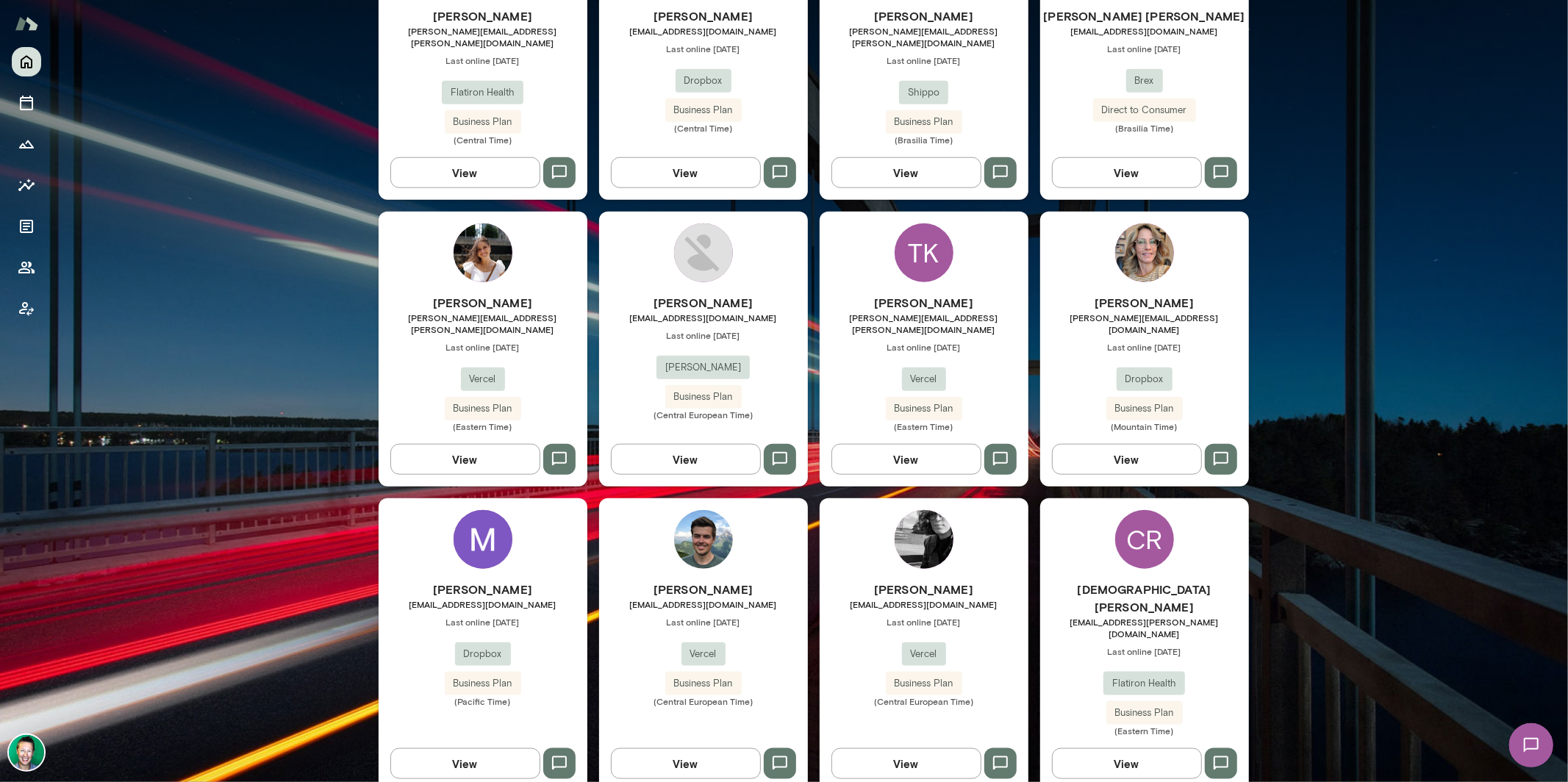
click at [678, 748] on button "View" at bounding box center [686, 763] width 150 height 31
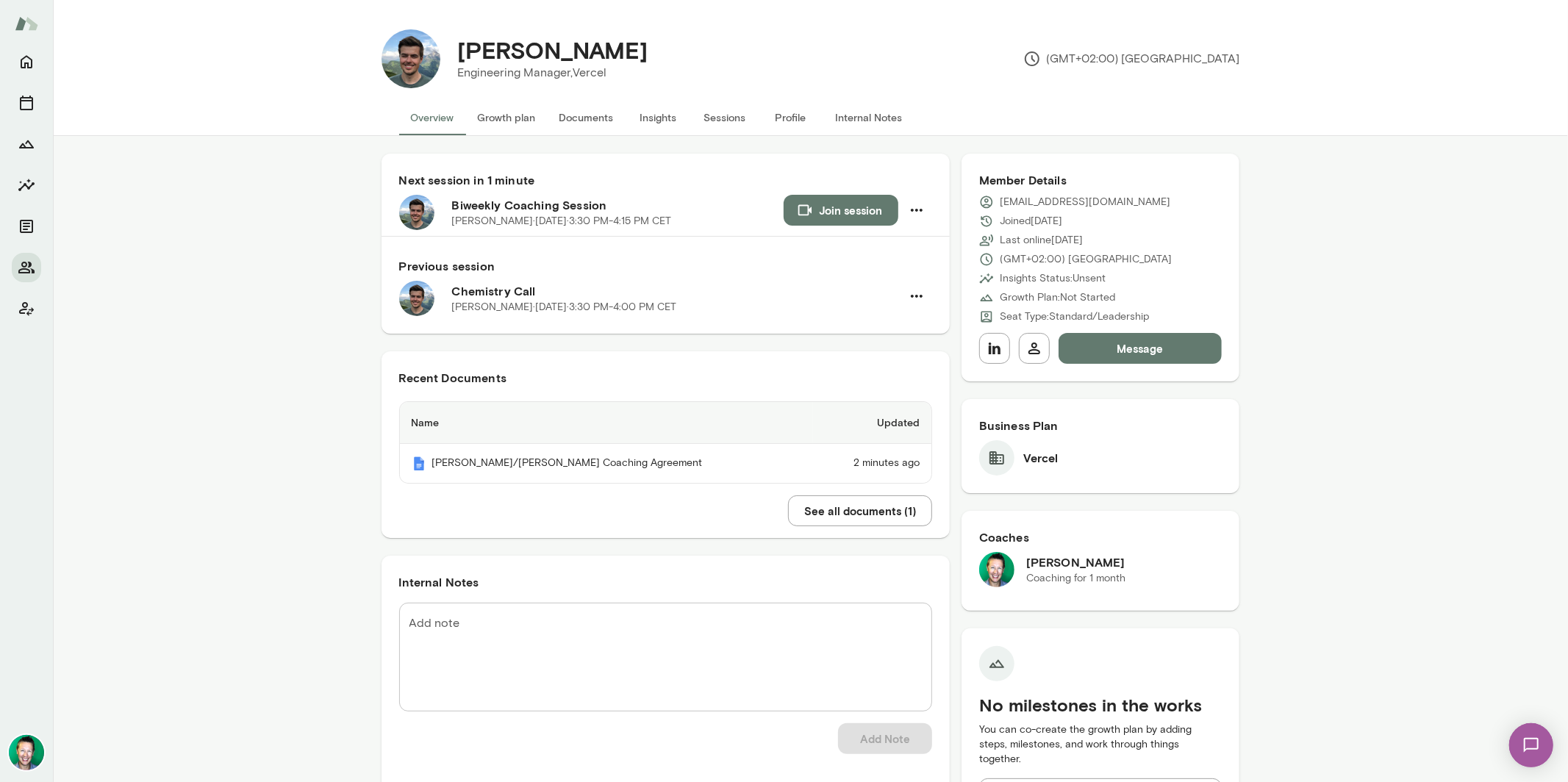
click at [575, 117] on button "Documents" at bounding box center [586, 117] width 78 height 35
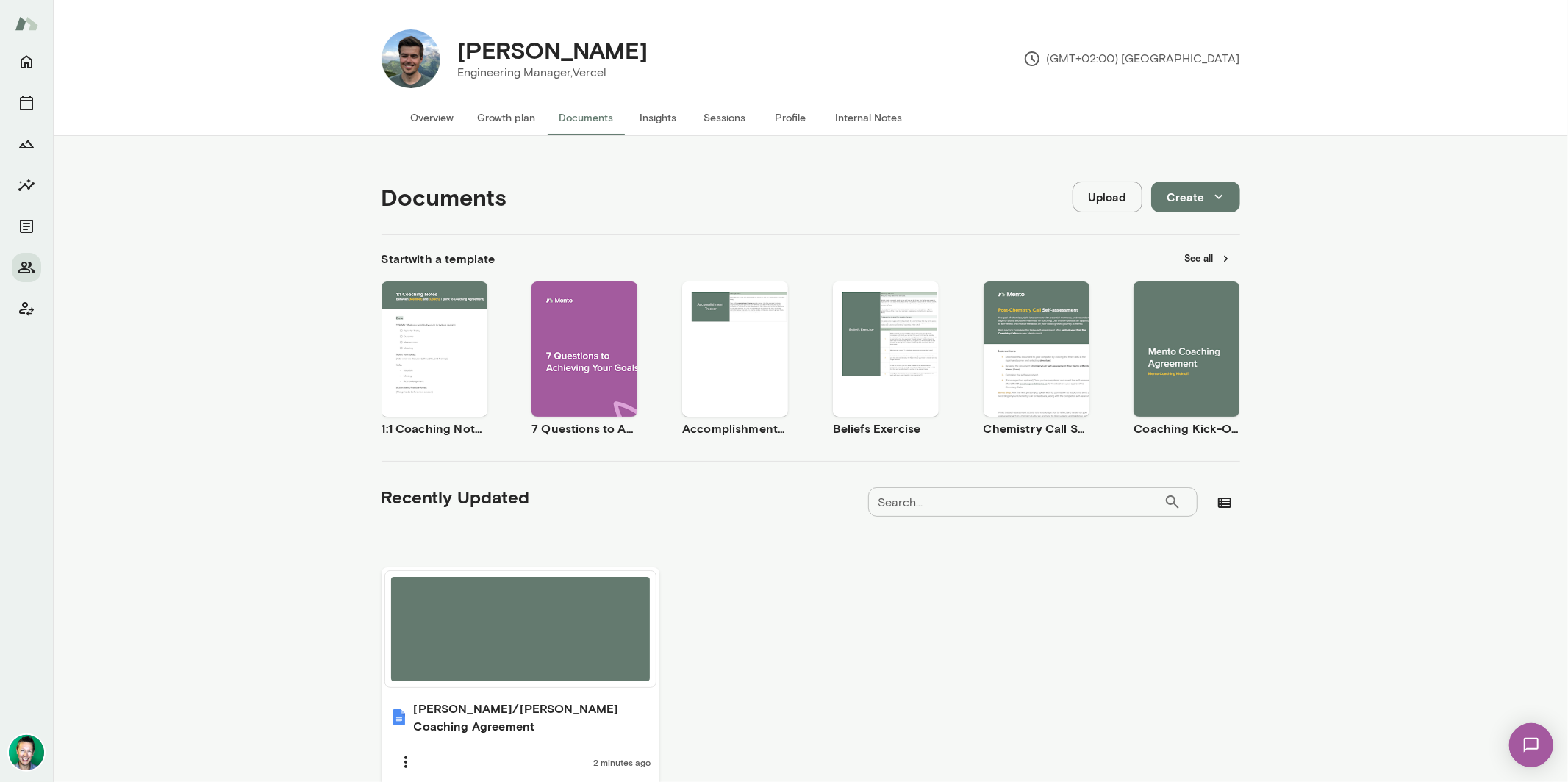
click at [424, 332] on span "Use template" at bounding box center [443, 337] width 54 height 11
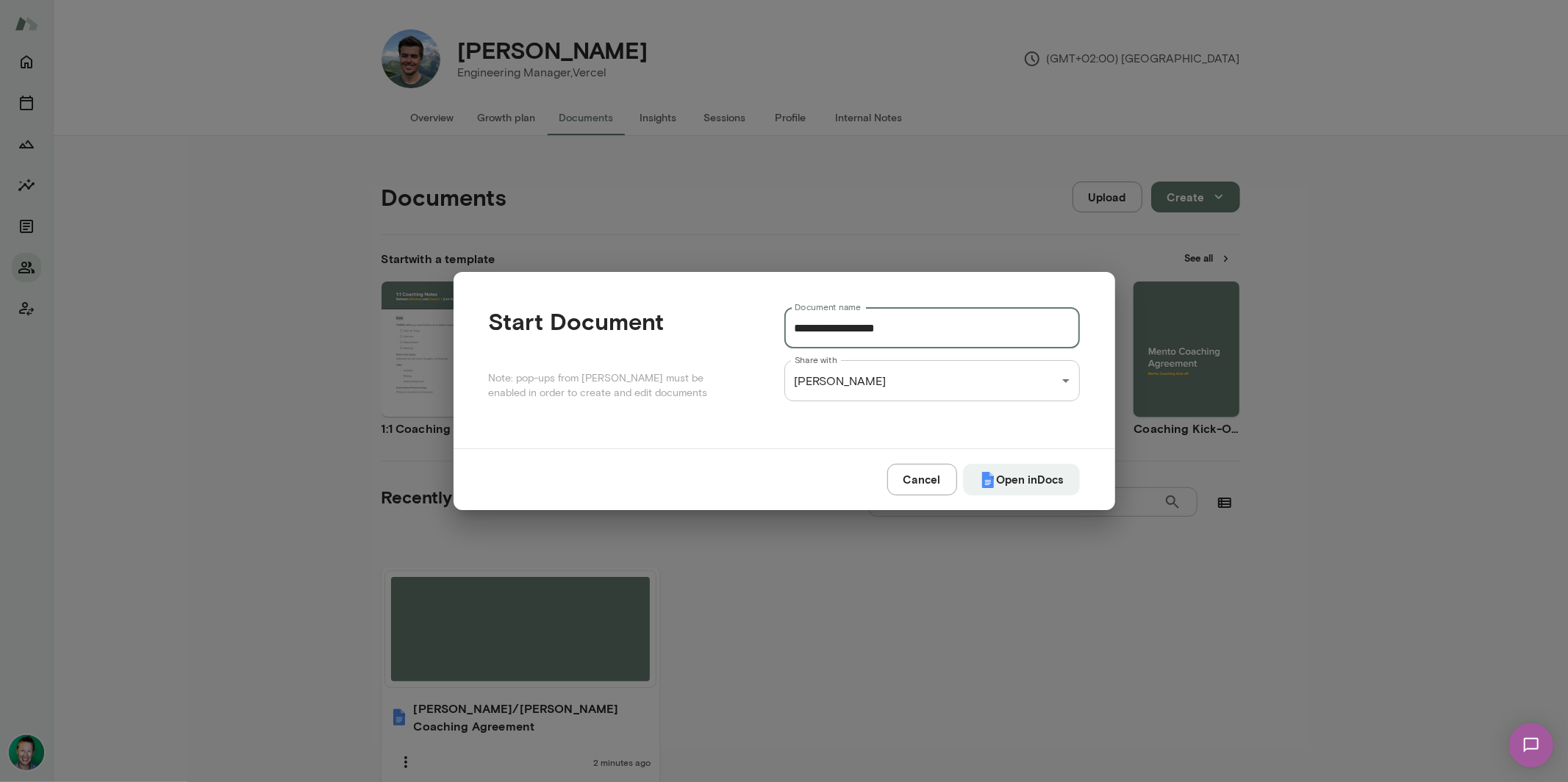
drag, startPoint x: 805, startPoint y: 332, endPoint x: 772, endPoint y: 332, distance: 33.0
click at [772, 332] on div "**********" at bounding box center [784, 360] width 591 height 106
click at [1013, 475] on button "Open in Docs" at bounding box center [1022, 479] width 117 height 31
type input "**********"
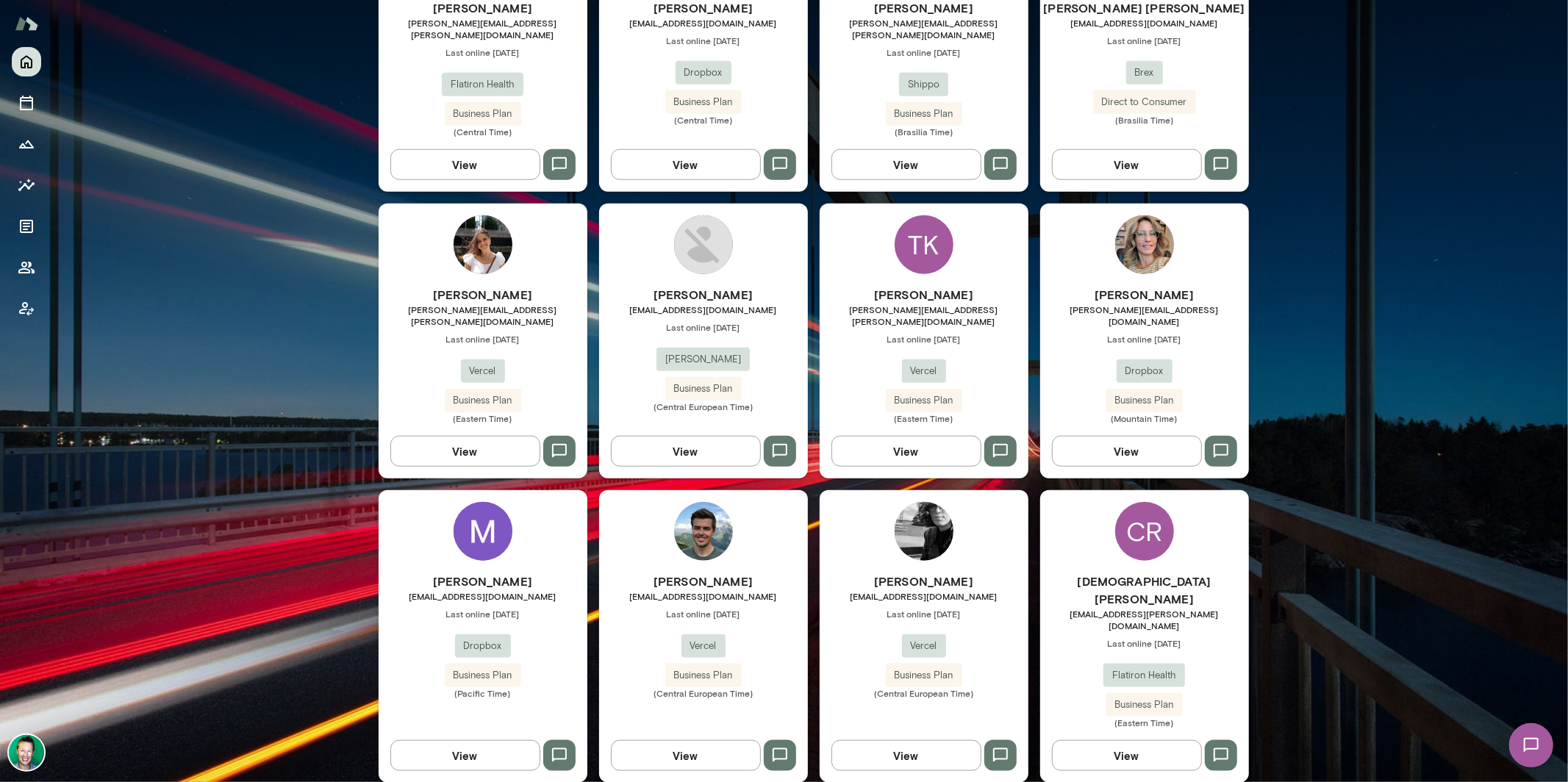
scroll to position [1298, 0]
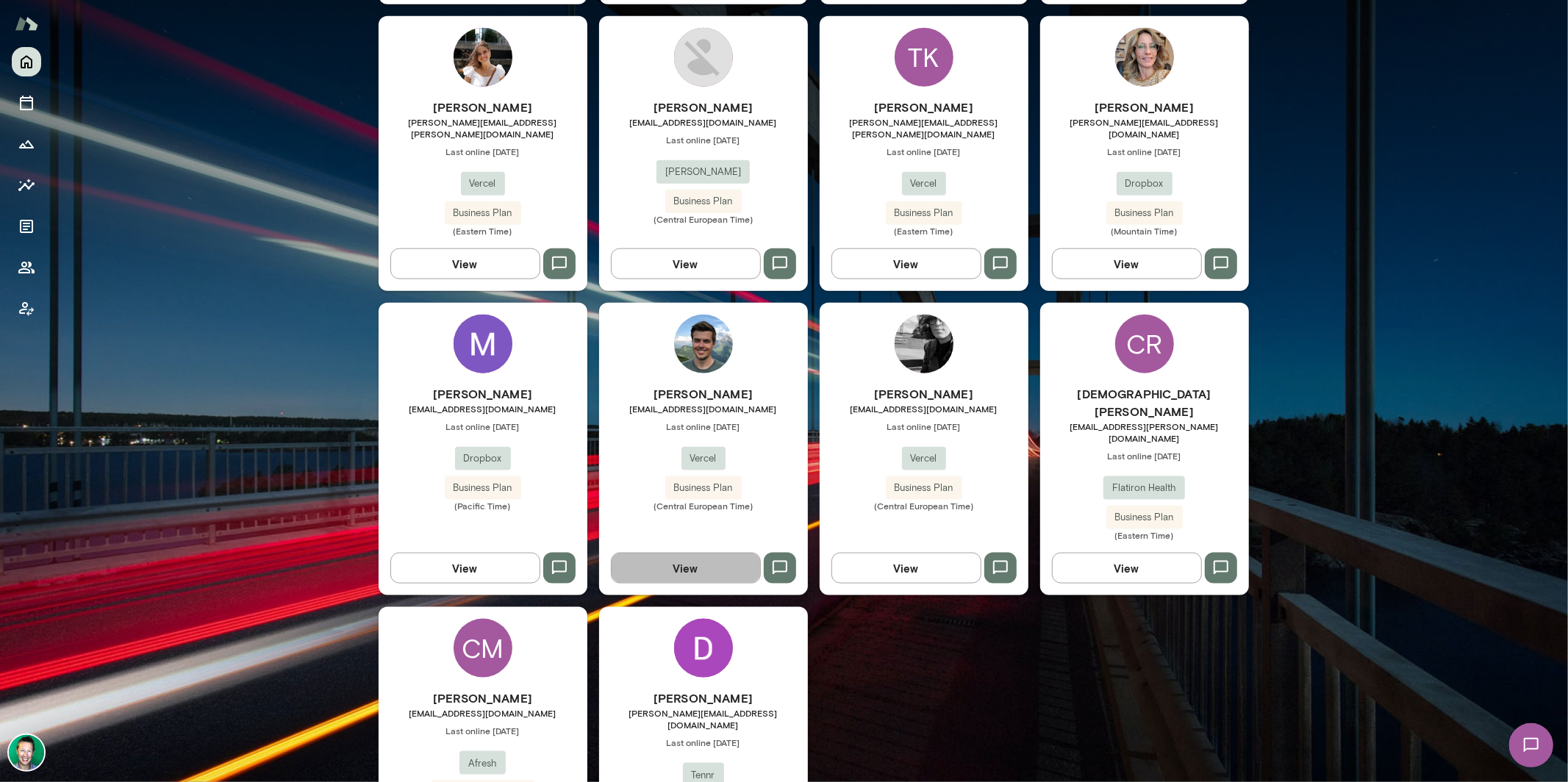
click at [670, 553] on button "View" at bounding box center [686, 568] width 150 height 31
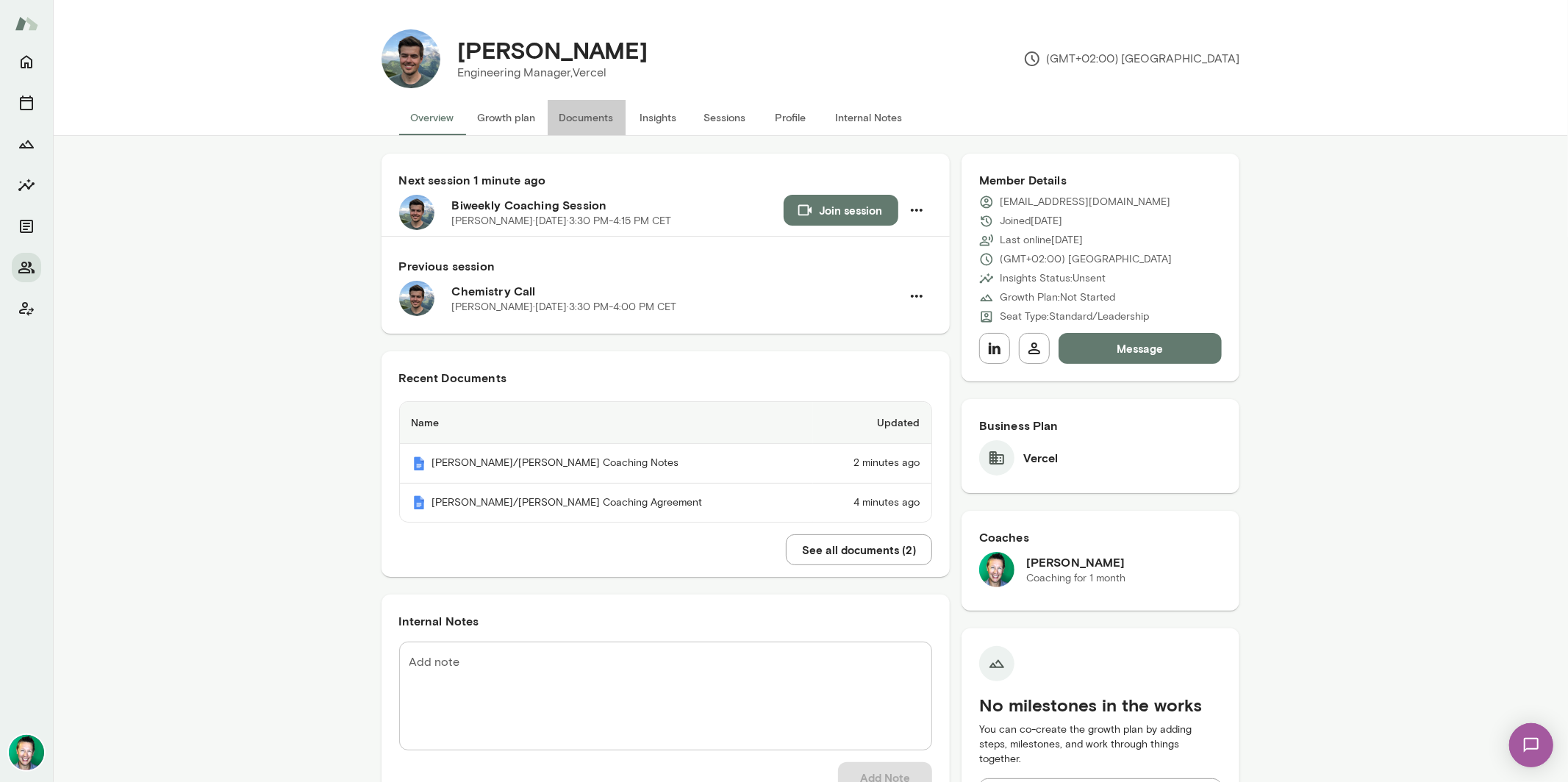
click at [574, 113] on button "Documents" at bounding box center [586, 117] width 78 height 35
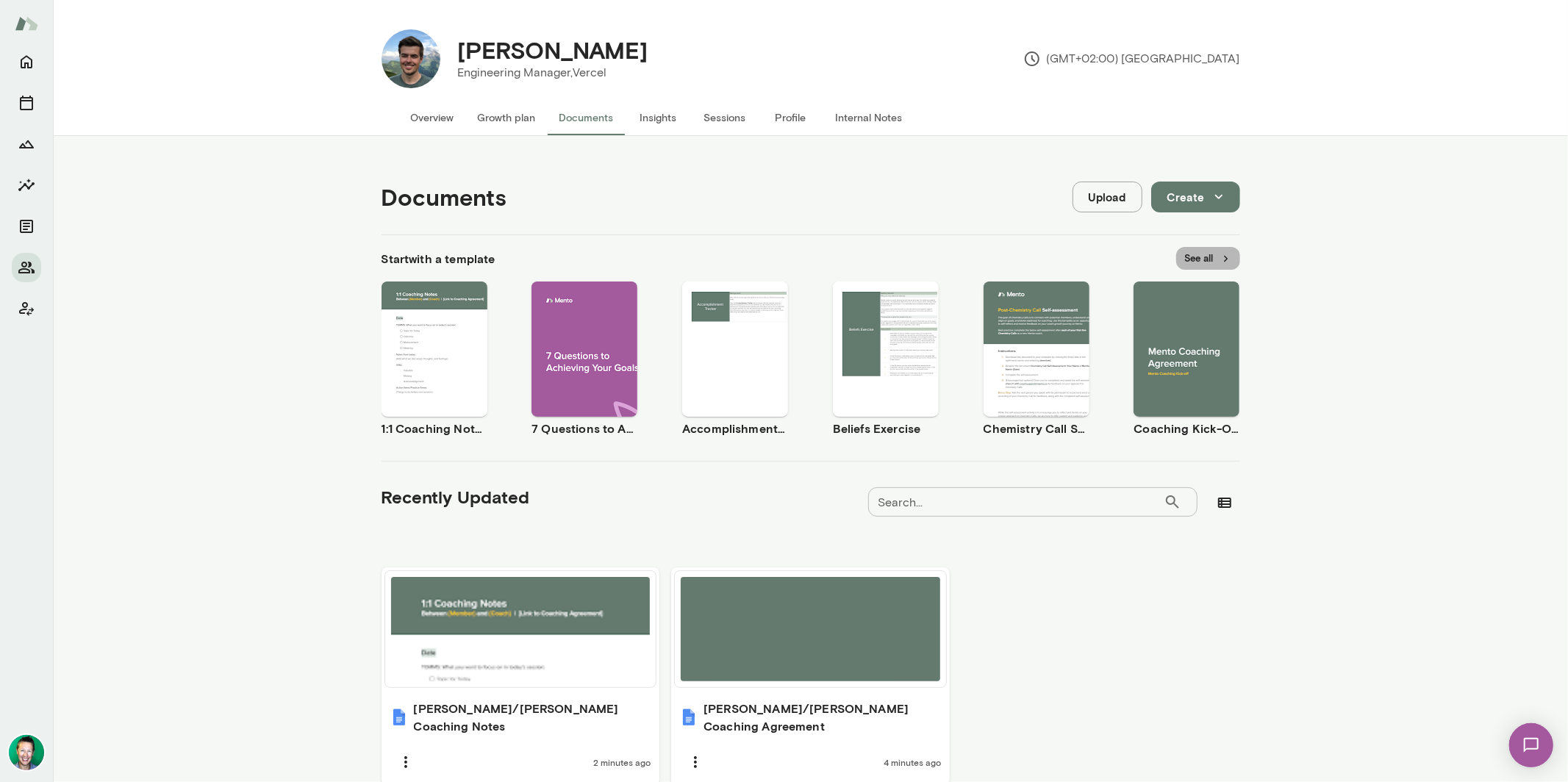
click at [1198, 253] on button "See all" at bounding box center [1209, 258] width 64 height 23
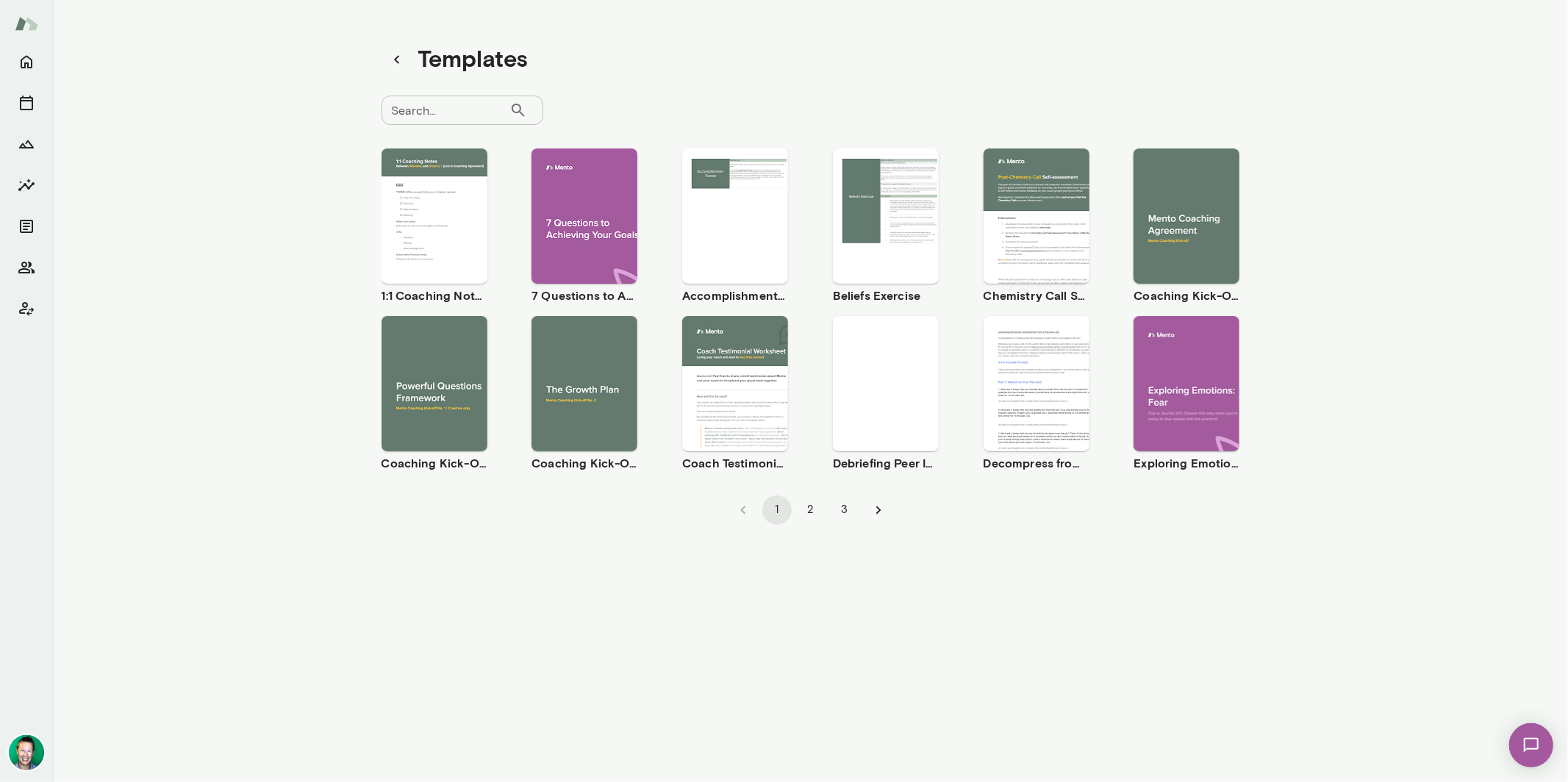
click at [580, 369] on span "Use template" at bounding box center [593, 371] width 54 height 11
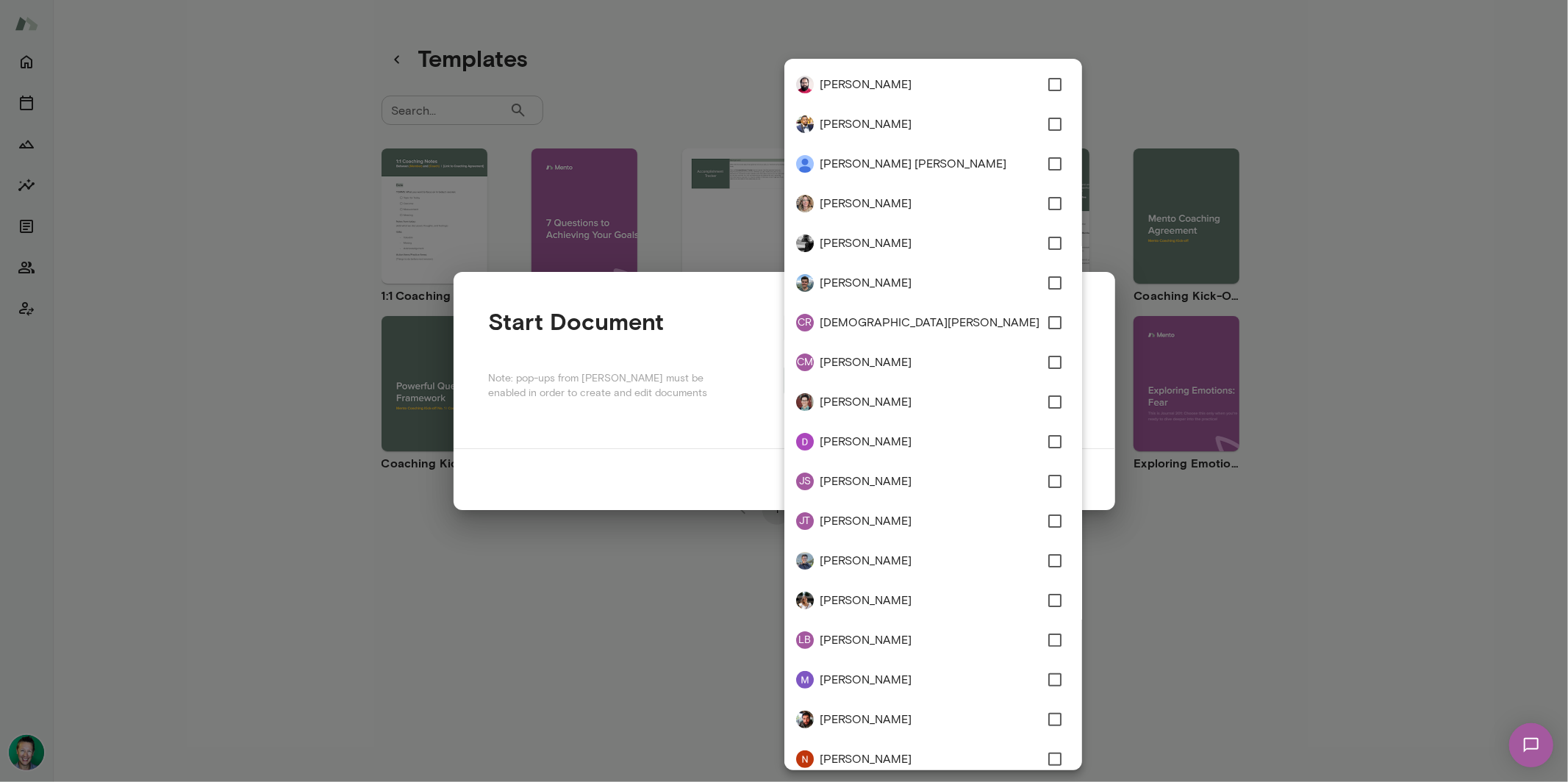
click at [837, 0] on div "**********" at bounding box center [784, 0] width 1568 height 0
type input "**********"
click at [685, 298] on div at bounding box center [784, 391] width 1568 height 782
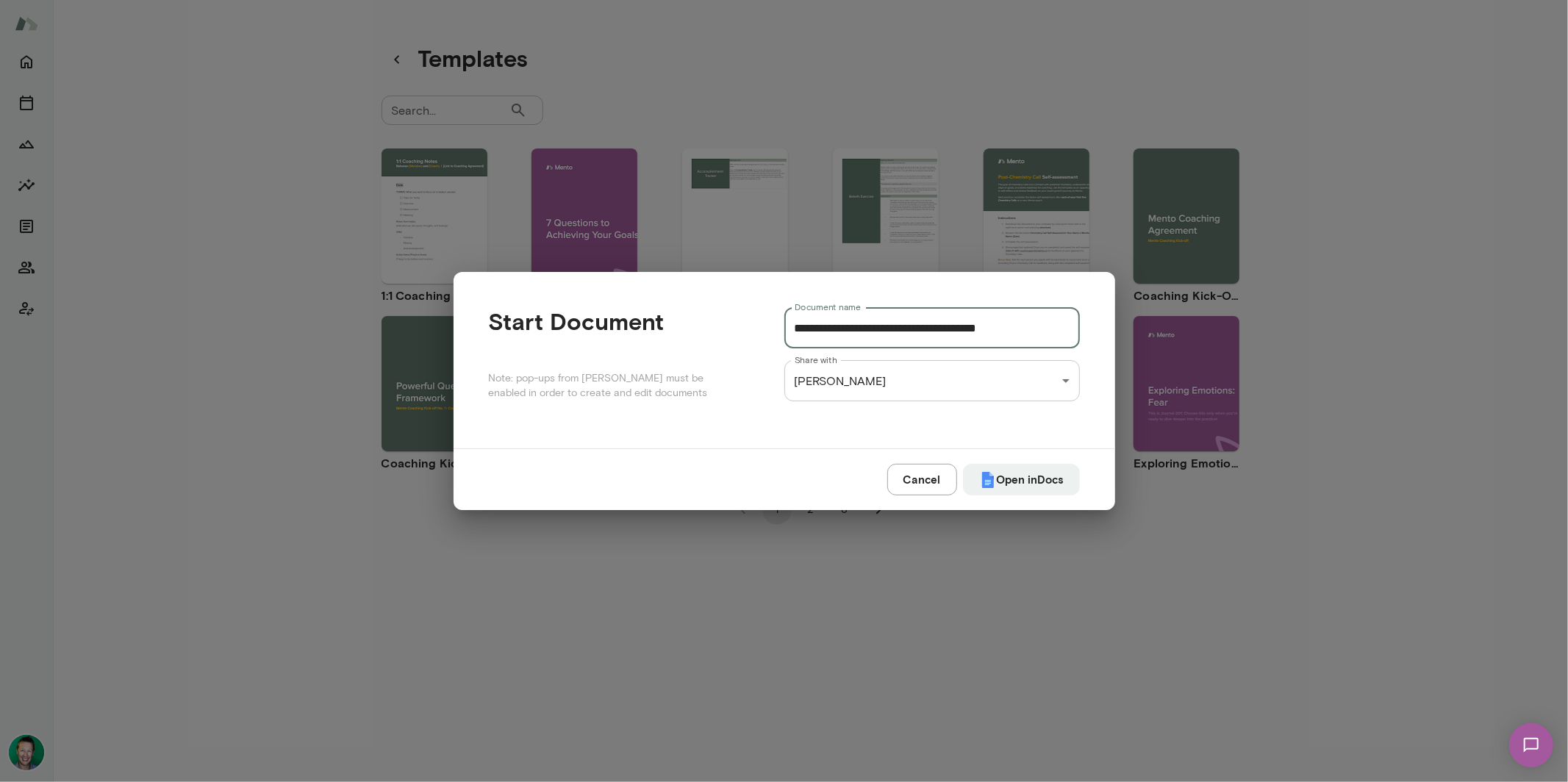
drag, startPoint x: 924, startPoint y: 327, endPoint x: 671, endPoint y: 328, distance: 253.0
click at [671, 328] on div "**********" at bounding box center [784, 360] width 591 height 106
drag, startPoint x: 854, startPoint y: 327, endPoint x: 830, endPoint y: 325, distance: 24.1
click at [830, 325] on input "**********" at bounding box center [932, 328] width 296 height 42
click at [1015, 492] on button "Open in Docs" at bounding box center [1022, 479] width 117 height 31
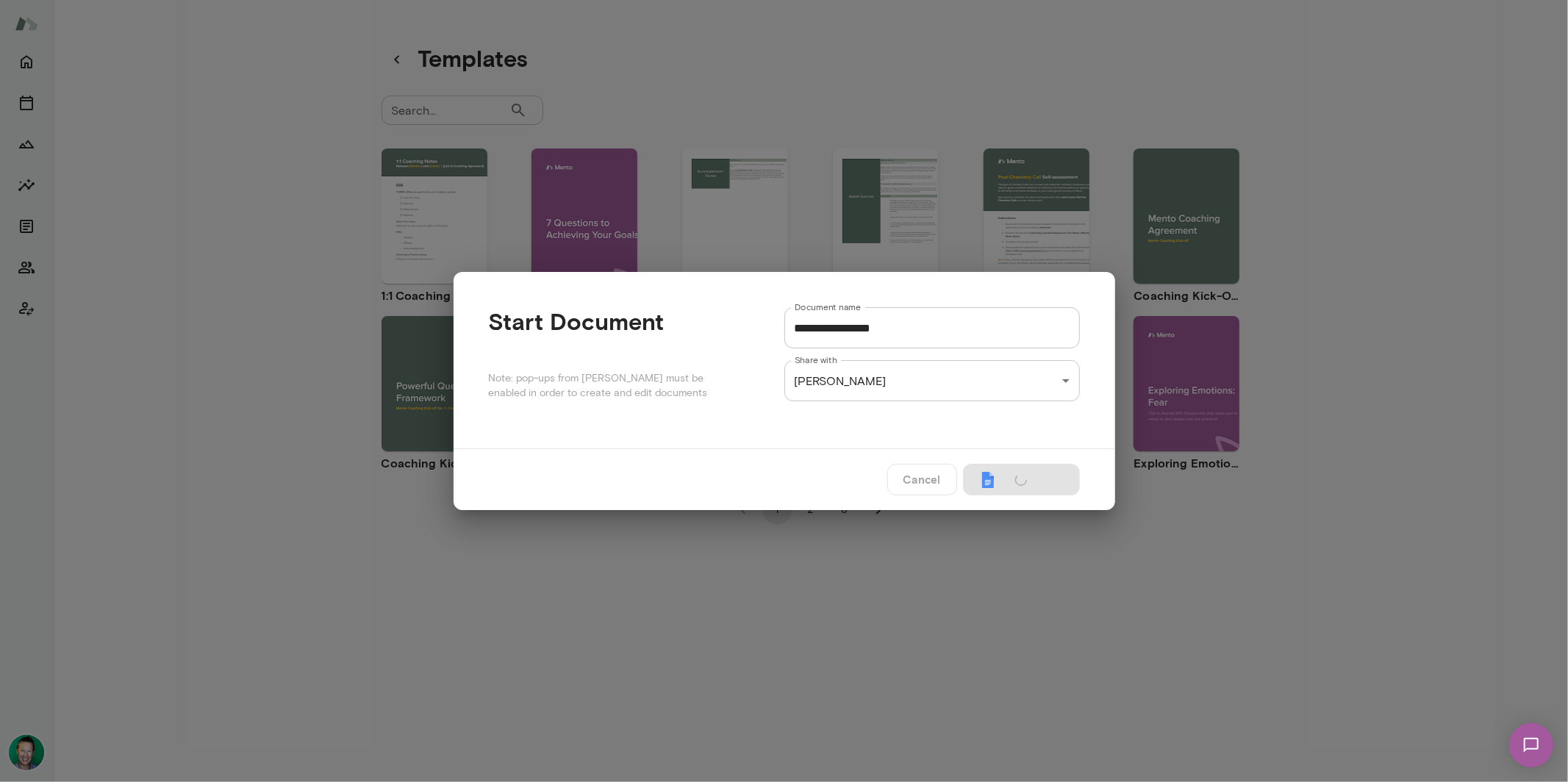
type input "**********"
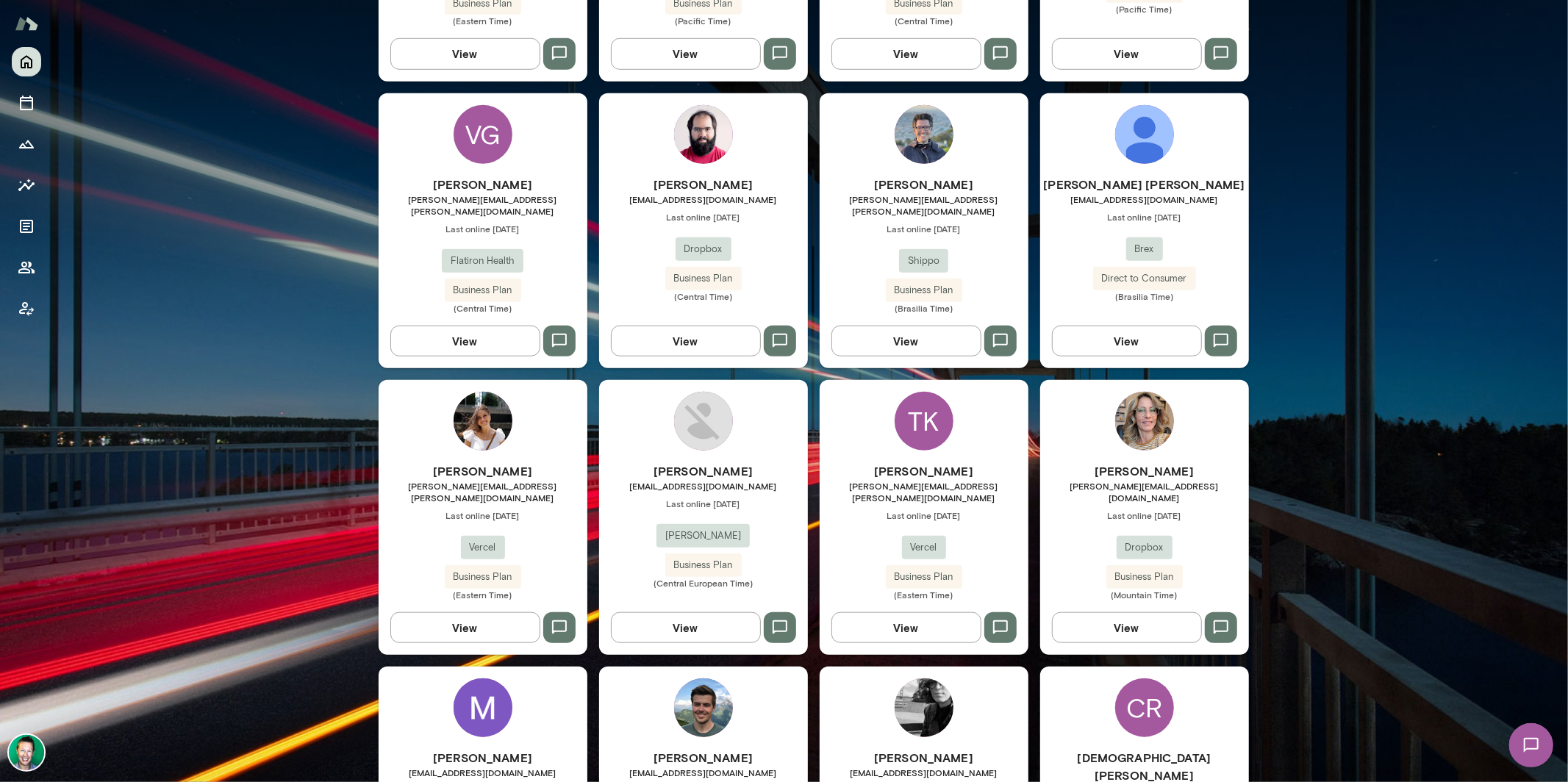
scroll to position [1238, 0]
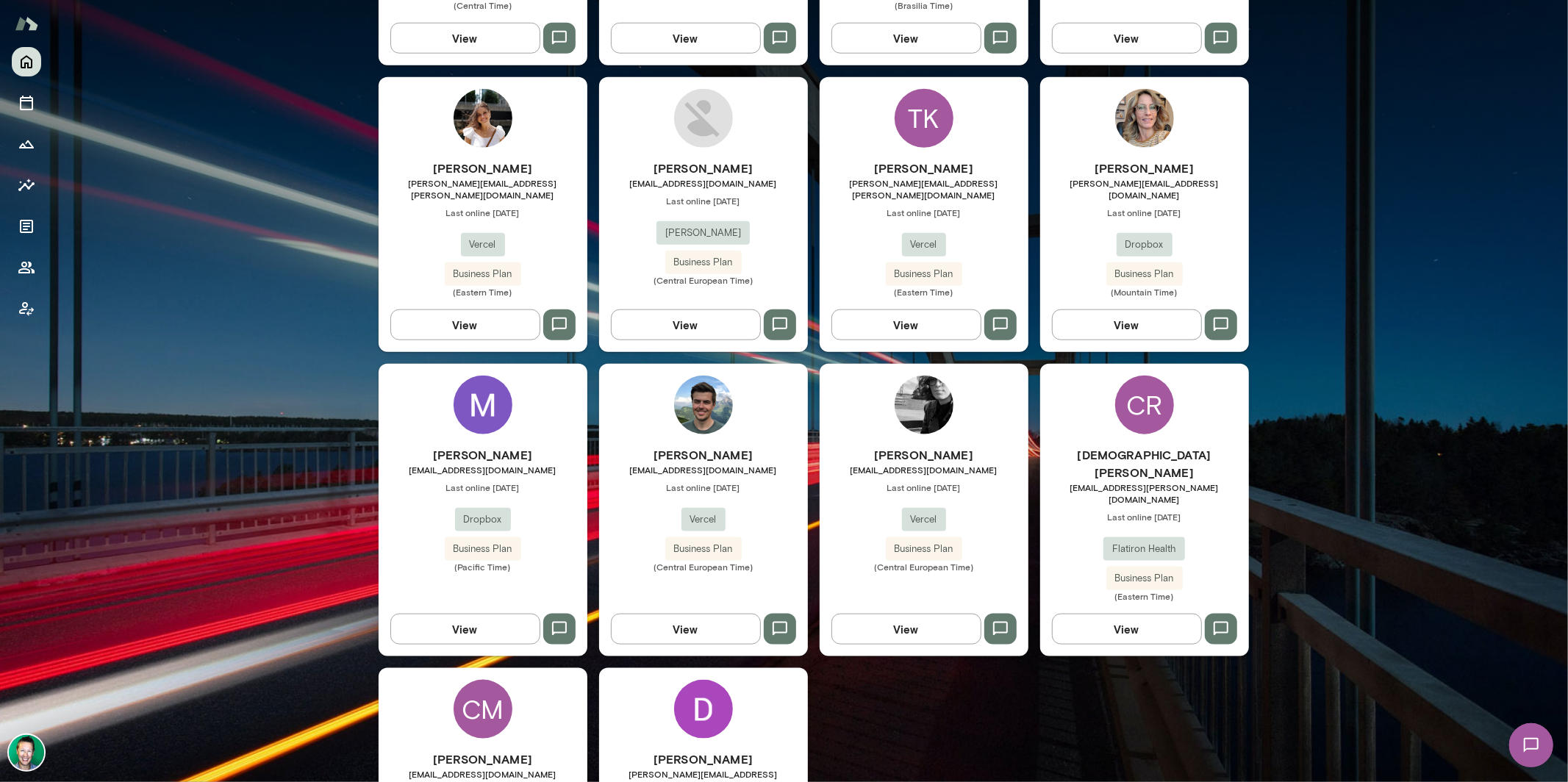
click at [670, 614] on button "View" at bounding box center [686, 629] width 150 height 31
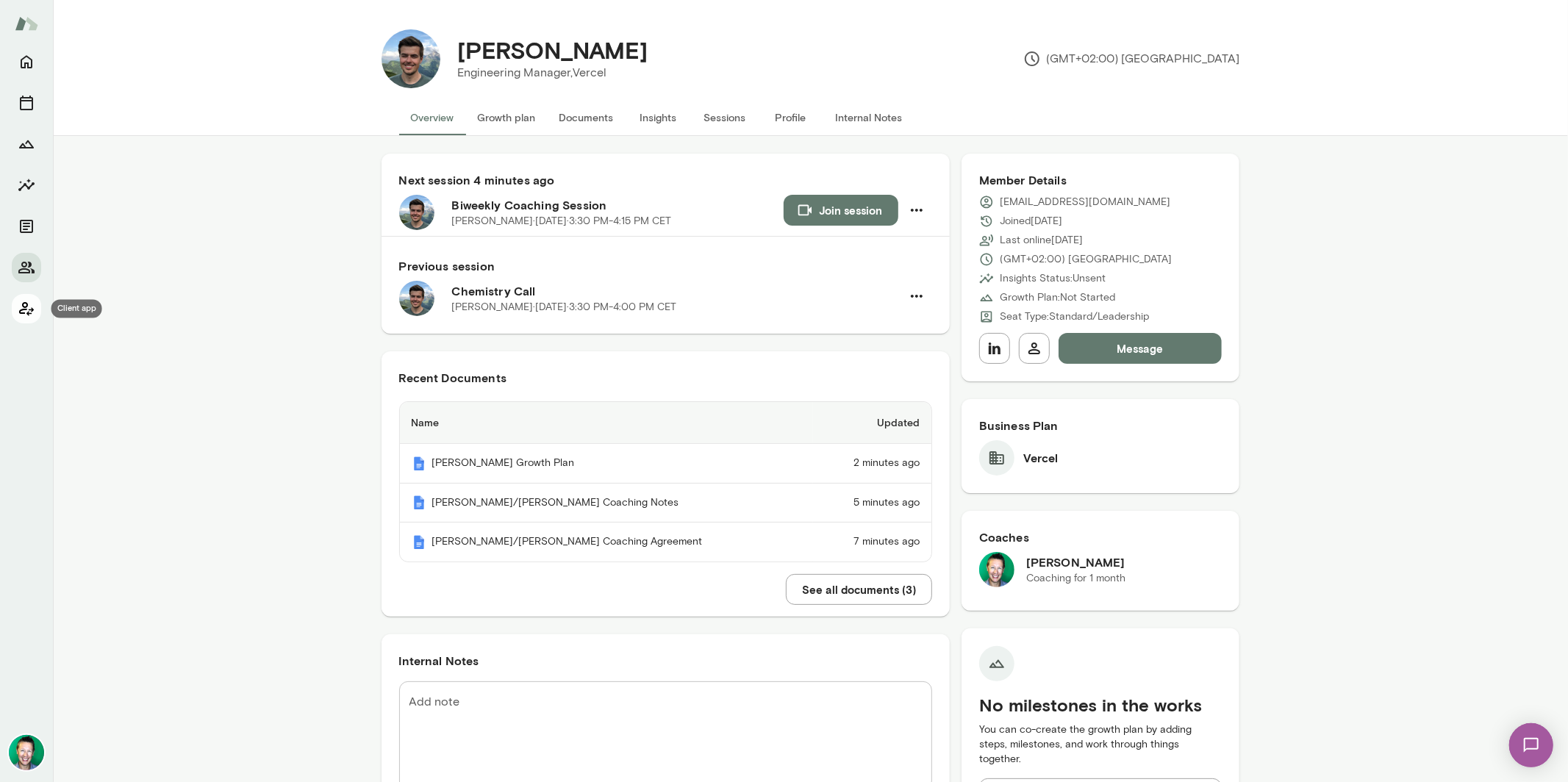
click at [22, 312] on icon "Client app" at bounding box center [26, 309] width 15 height 14
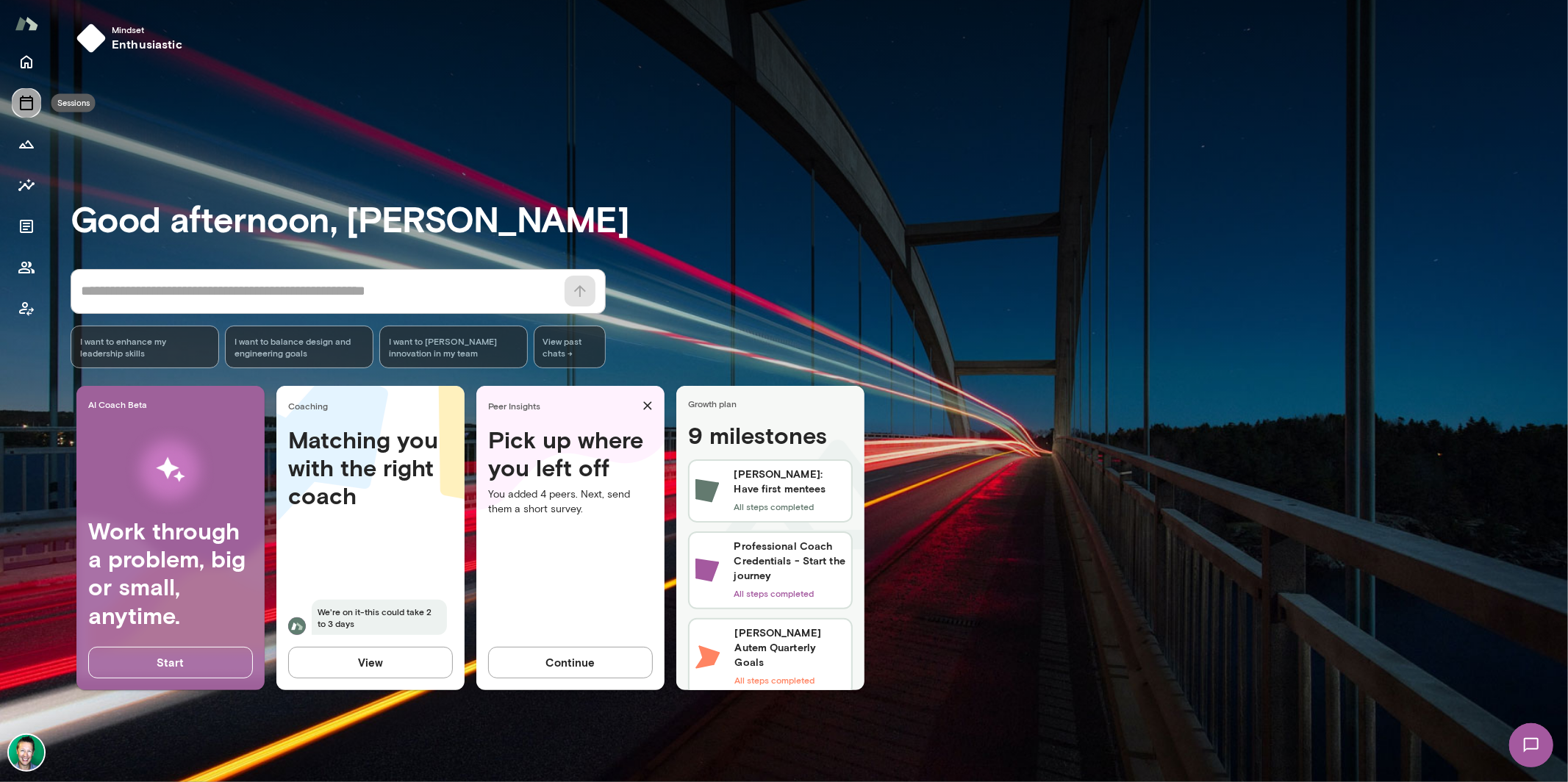
click at [25, 108] on icon "Sessions" at bounding box center [26, 103] width 18 height 18
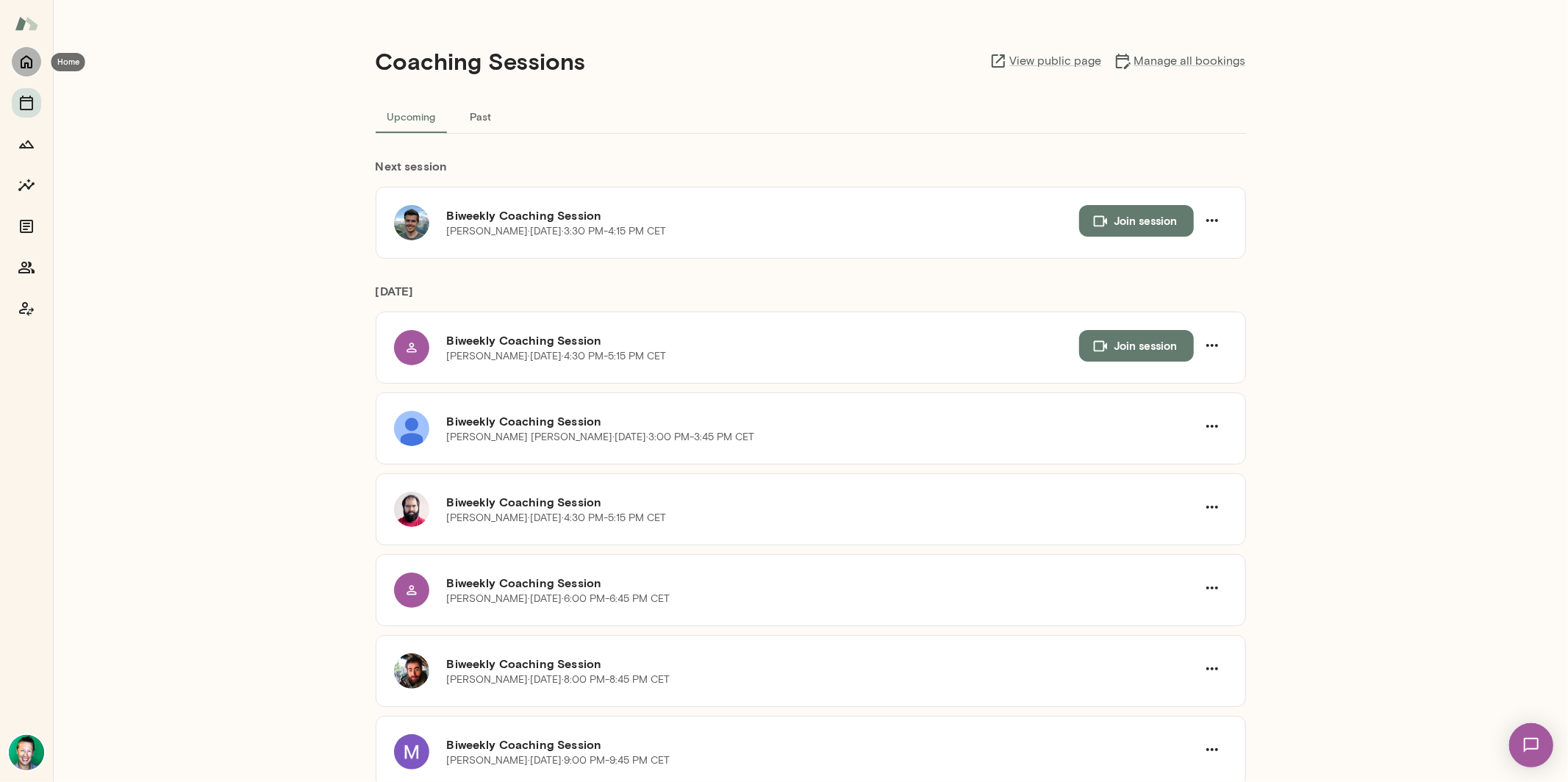
click at [24, 68] on icon "Home" at bounding box center [26, 61] width 18 height 18
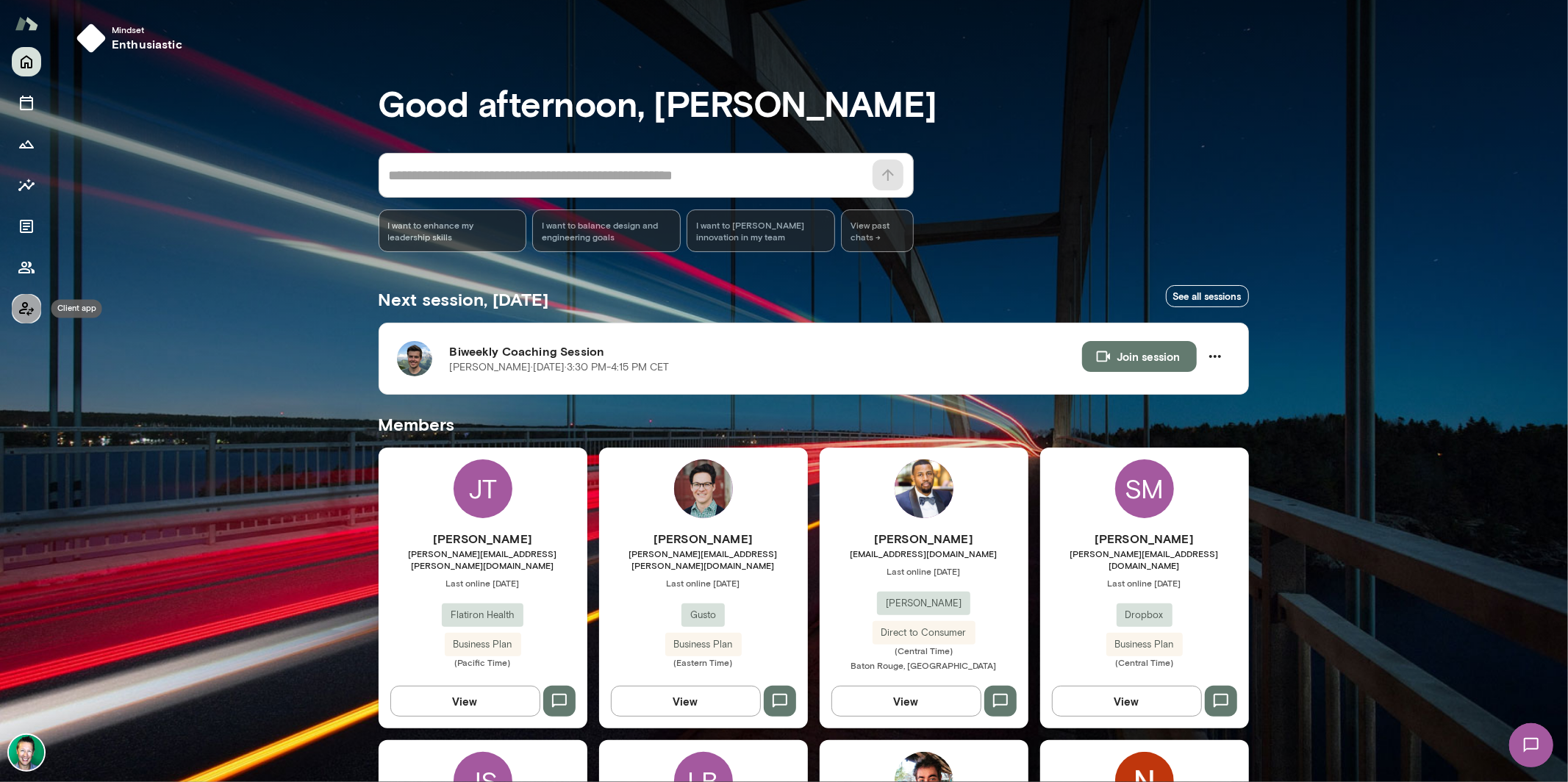
click at [36, 305] on button "Client app" at bounding box center [26, 308] width 29 height 29
